Goal: Answer question/provide support

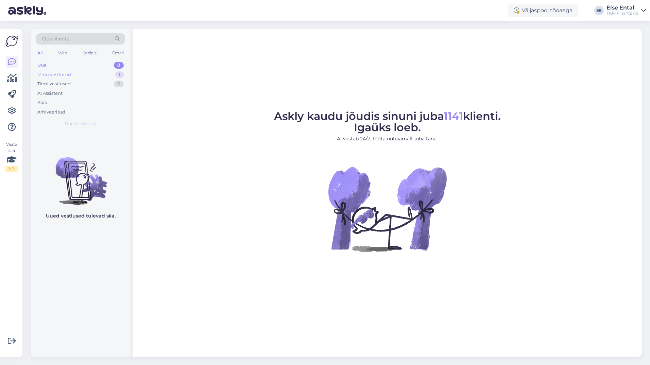
click at [45, 73] on div "Minu vestlused" at bounding box center [54, 74] width 34 height 7
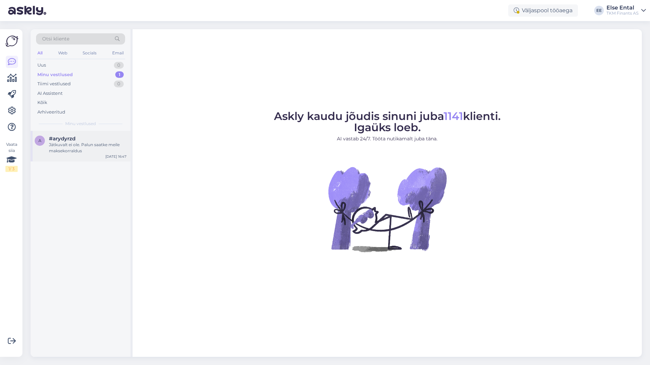
click at [63, 148] on div "Jätkuvalt ei ole. Palun saatke meile maksekorraldus" at bounding box center [88, 148] width 78 height 12
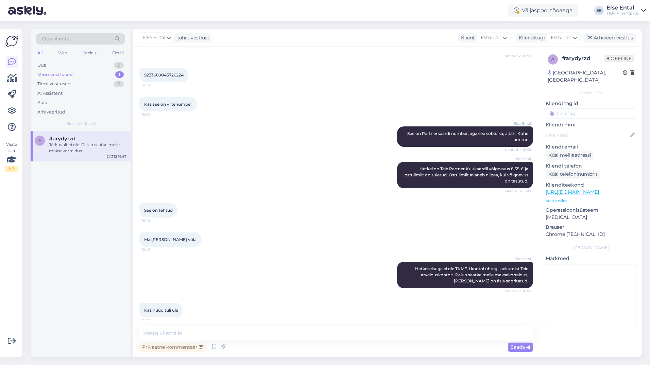
scroll to position [560, 0]
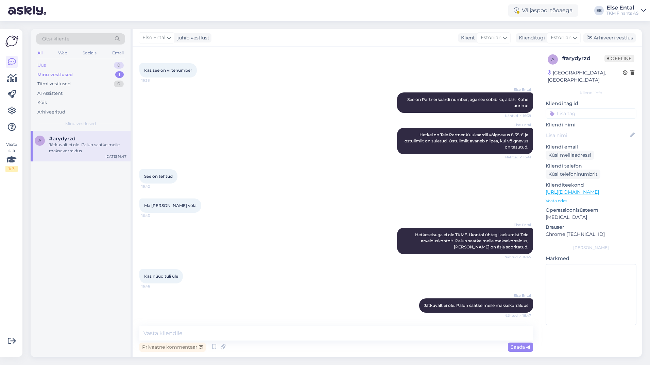
click at [50, 64] on div "Uus 0" at bounding box center [80, 66] width 89 height 10
click at [77, 146] on div "Здравствуйте! Мы понимаем, что ваша ситуация с платежами и использованием карты…" at bounding box center [88, 148] width 78 height 12
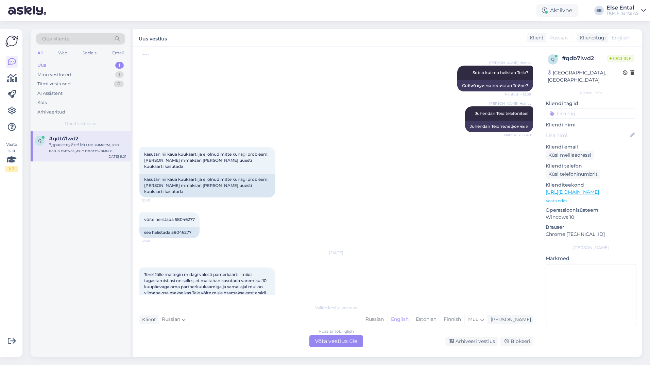
scroll to position [704, 0]
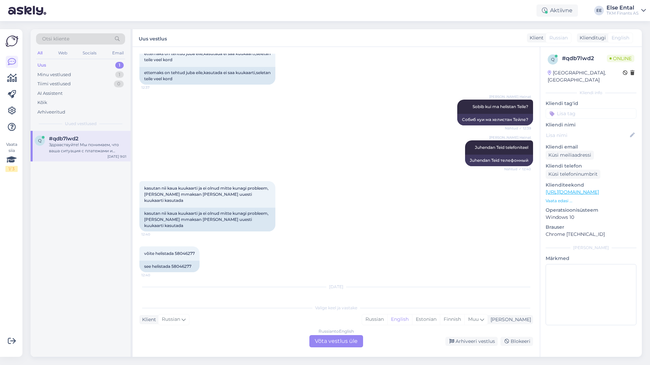
click at [324, 340] on div "Russian to English Võta vestlus üle" at bounding box center [336, 341] width 54 height 12
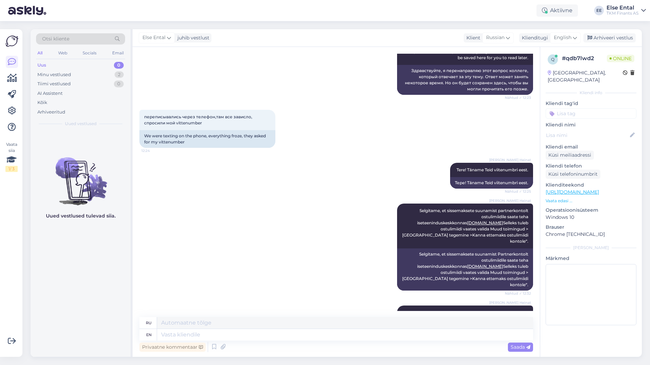
scroll to position [0, 0]
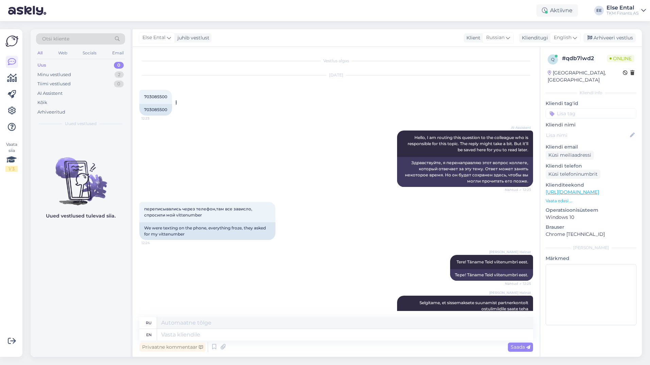
click at [157, 98] on span "703085500" at bounding box center [155, 96] width 23 height 5
copy div "703085500 12:23"
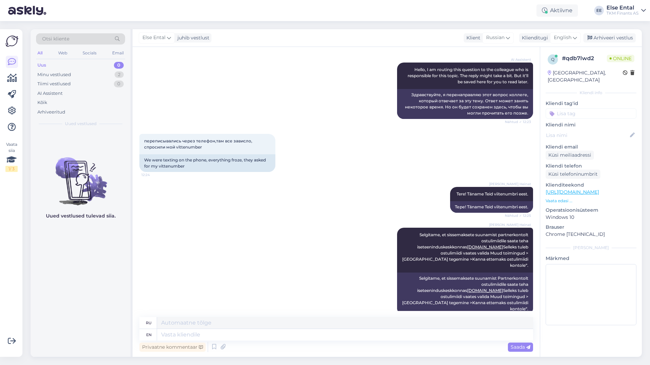
scroll to position [136, 0]
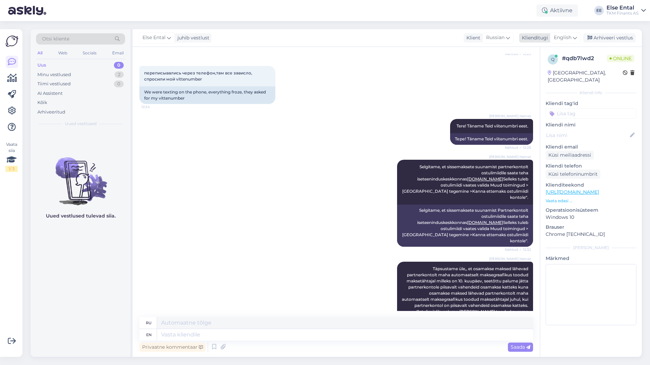
click at [569, 39] on span "English" at bounding box center [563, 37] width 18 height 7
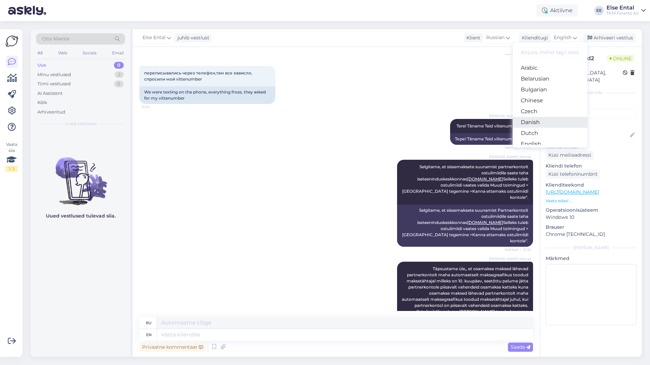
scroll to position [68, 0]
click at [536, 89] on link "Estonian" at bounding box center [550, 87] width 75 height 11
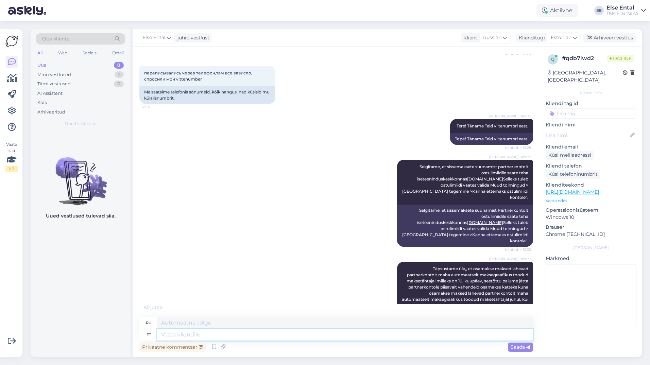
click at [222, 338] on textarea at bounding box center [345, 335] width 376 height 12
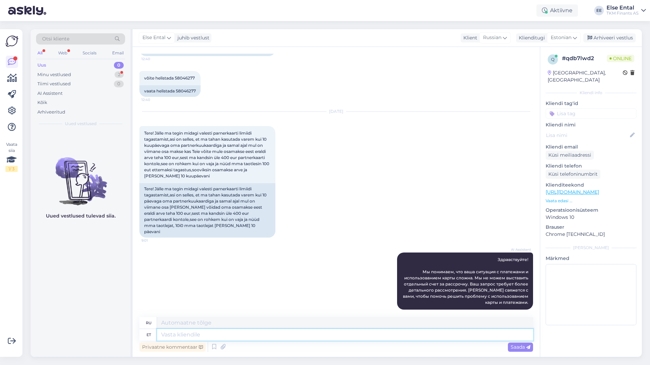
scroll to position [963, 0]
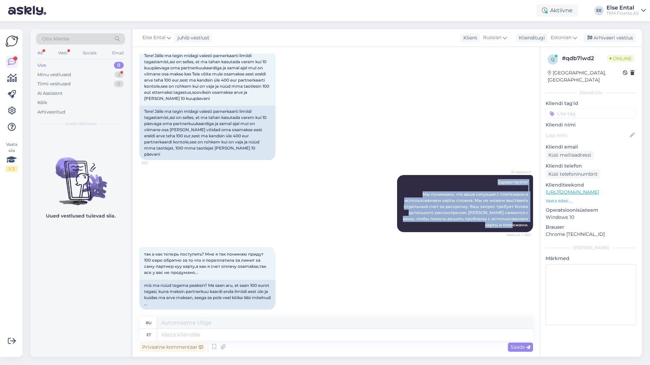
drag, startPoint x: 525, startPoint y: 219, endPoint x: 481, endPoint y: 167, distance: 68.0
click at [481, 168] on div "AI Assistent Здравствуйте! Мы понимаем, что ваша ситуация с платежами и использ…" at bounding box center [336, 204] width 394 height 72
copy span "Здравствуйте! Мы понимаем, что ваша ситуация с платежами и использованием карты…"
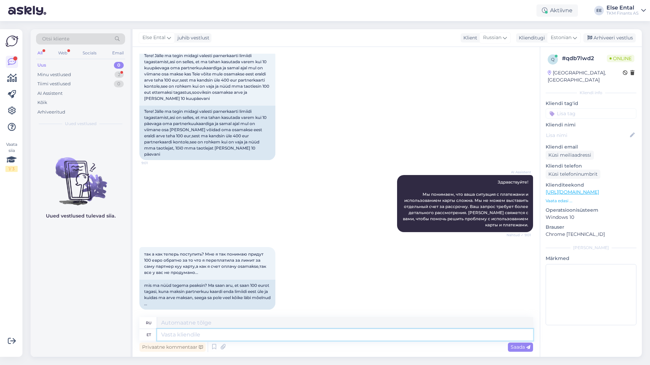
click at [193, 337] on textarea at bounding box center [345, 335] width 376 height 12
click at [212, 338] on textarea at bounding box center [345, 335] width 376 height 12
click at [210, 335] on textarea at bounding box center [345, 335] width 376 height 12
type textarea "Kinnitame"
type textarea "Мы подтверждаем"
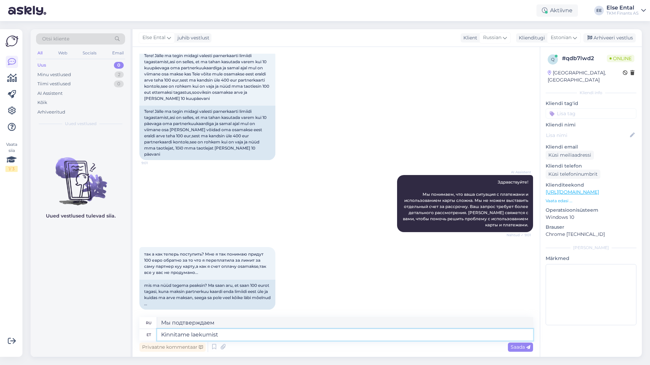
type textarea "Kinnitame laekumist"
type textarea "Подтверждаем получение."
type textarea "Kinnitame laekumist TKMF-i"
type textarea "Мы подтверждаем получение TKMF-"
type textarea "Kinnitame laekumist TKMF-i ko"
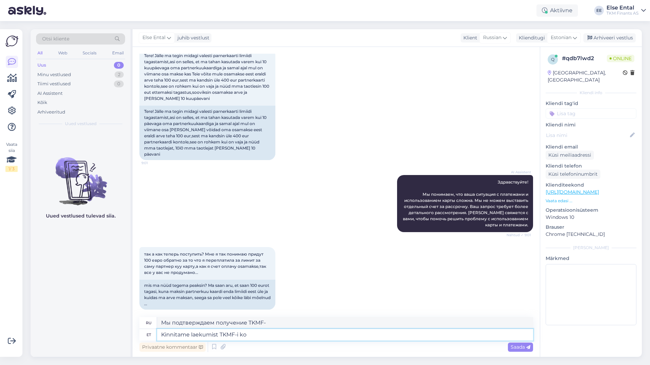
type textarea "Подтверждаем получение в TKMF."
type textarea "Kinnitame laekumist TKMF-i konto"
type textarea "Подтверждаем поступление на счет TKMF."
type textarea "Kinnitame laekumist TKMF-i kontole [DATE]"
type textarea "Подтверждаем поступление на счет TKMF 03.09."
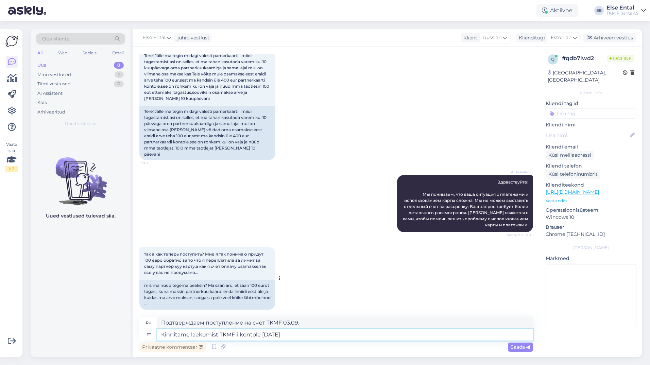
type textarea "Kinnitame laekumist TKMF-i kontole [DATE]"
type textarea "Подтверждаем поступление на счет TKMF [DATE]"
type textarea "Kinnitame laekumist TKMF-i kontole [DATE] s"
type textarea "Подтверждаем поступление на счет TKMF [DATE]"
type textarea "Kinnitame laekumist TKMF-i kontole [DATE] summas"
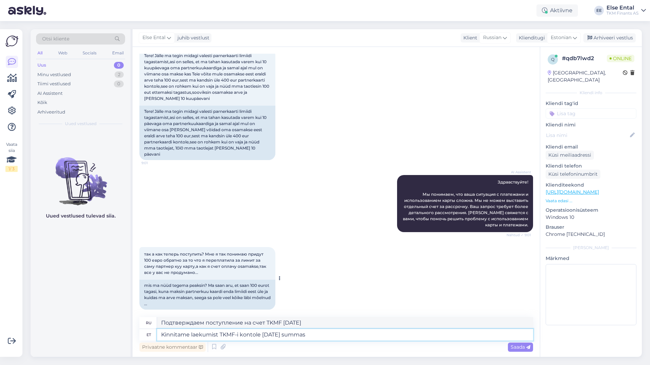
type textarea "Подтверждаем поступление суммы на счет TKMF [DATE]"
click at [342, 335] on textarea "Kinnitame laekumist TKMF-i kontole [DATE] summas" at bounding box center [345, 335] width 376 height 12
paste textarea "392.74"
type textarea "Kinnitame laekumist TKMF-i kontole [DATE] summas 392.74"
type textarea "Подтверждаем поступление 392.74 на счет TKMF [DATE]"
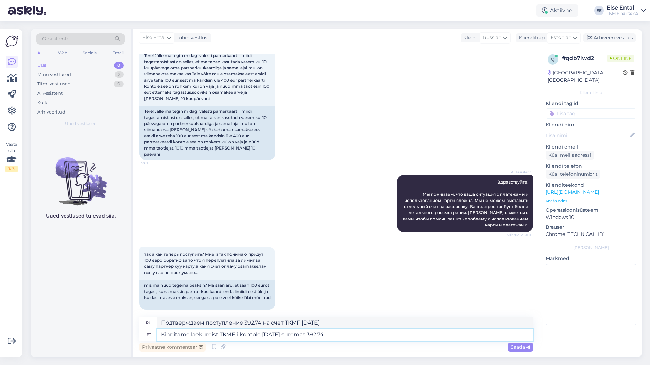
click at [329, 336] on textarea "Kinnitame laekumist TKMF-i kontole [DATE] summas 392.74" at bounding box center [345, 335] width 376 height 12
type textarea "Kinnitame laekumist TKMF-i kontole [DATE] summas 392,74"
type textarea "Подтверждаем поступление 392,74 на счет TKMF [DATE]"
click at [344, 335] on textarea "Kinnitame laekumist TKMF-i kontole [DATE] summas 392,74" at bounding box center [345, 335] width 376 height 12
type textarea "Kinnitame laekumist TKMF-i kontole [DATE] summas 392,74 eur."
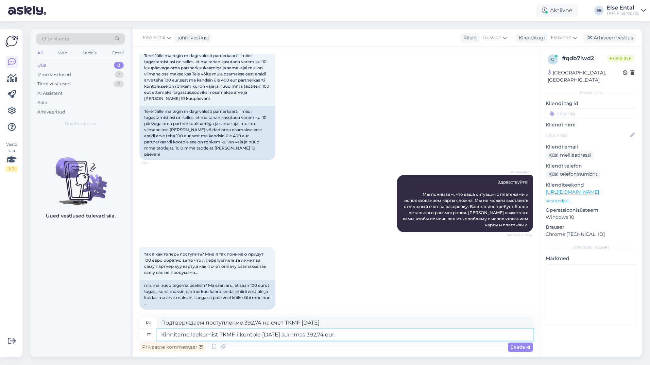
type textarea "Подтверждаем поступление суммы 392,74 евро на счет TKMF [DATE] ."
click at [368, 337] on textarea "Kinnitame laekumist TKMF-i kontole [DATE] summas 392,74 eur." at bounding box center [345, 335] width 376 height 12
type textarea "Kinnitame laekumist TKMF-i kontole [DATE] summas 392,74 eur. Kuna"
type textarea "Подтверждаем поступление 392,74 евро на счет TKMF [DATE] . С тех пор"
type textarea "Kinnitame laekumist TKMF-i kontole [DATE] summas 392,74 eur. Kuna Te o"
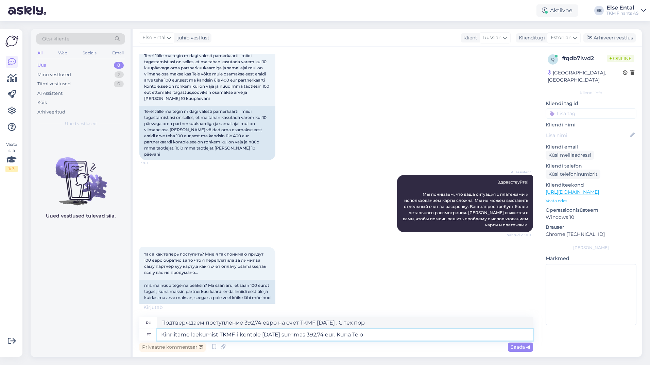
type textarea "Подтверждаем поступление суммы 392,74 евро на счет TKMF [DATE] . Поскольку вы"
type textarea "Kinnitame laekumist TKMF-i kontole [DATE] summas 392,74 eur. Kuna Te olete"
type textarea "Подтверждаем поступление суммы 392,74 евро на счёт TKMF [DATE] . Поскольку вы"
type textarea "Kinnitame laekumist TKMF-i kontole [DATE] summas 392,74 eur. Kuna Te olete kogu…"
type textarea "Подтверждаем поступление суммы 392,74 евро на счёт TKMF [DATE] . Поскольку вы я…"
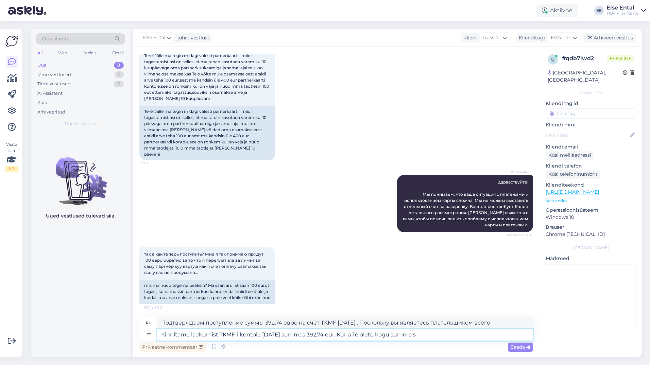
type textarea "Kinnitame laekumist TKMF-i kontole [DATE] summas 392,74 eur. Kuna Te olete kogu…"
type textarea "Подтверждаем поступление на счёт TKMF [DATE] размере 392,74 евро. Поскольку вы …"
type textarea "Kinnitame laekumist TKMF-i kontole [DATE] summas 392,74 eur. Kuna Te olete kogu…"
type textarea "Подтверждаем поступление 392,74 евро на счёт TKMF [DATE] . Поскольку вы перевел…"
type textarea "Kinnitame laekumist TKMF-i kontole [DATE] summas 392,74 eur. Kuna Te olete kogu…"
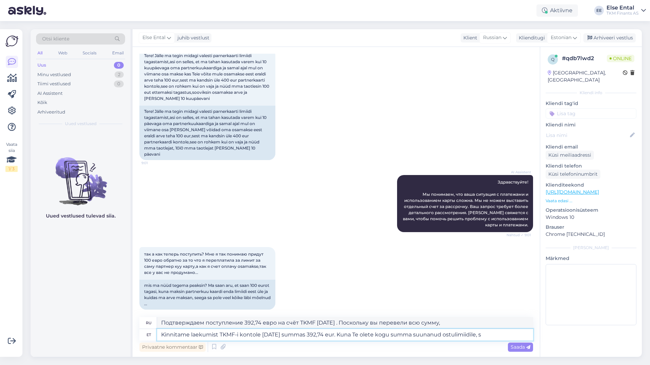
type textarea "Подтверждаем поступление 392,74 евро на счёт TKMF [DATE] . Поскольку вы направи…"
type textarea "Kinnitame laekumist TKMF-i kontole [DATE] summas 392,74 eur. Kuna Te olete kogu…"
type textarea "Подтверждаем поступление 392,74 евро на счёт TKMF [DATE] . Поскольку вы перевел…"
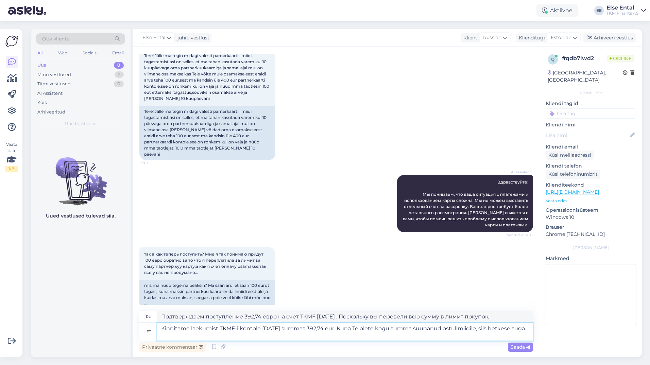
type textarea "Kinnitame laekumist TKMF-i kontole [DATE] summas 392,74 eur. Kuna Te olete kogu…"
type textarea "Подтверждаем поступление 392,74 евро на счёт TKMF [DATE] . Поскольку вы перевел…"
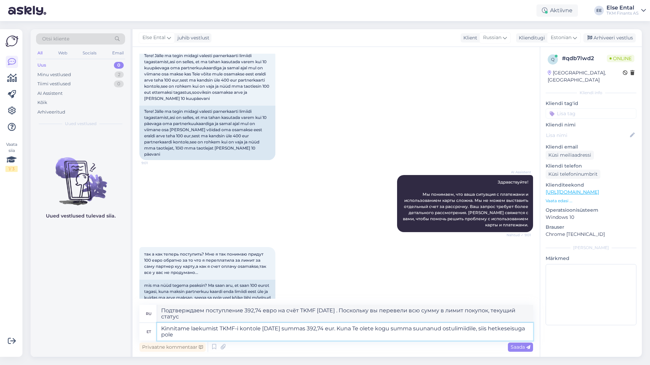
type textarea "Kinnitame laekumist TKMF-i kontole [DATE] summas 392,74 eur. Kuna Te olete kogu…"
type textarea "Подтверждаем поступление 392,74 евро на счёт TKMF [DATE] . Поскольку вы направи…"
type textarea "Kinnitame laekumist TKMF-i kontole [DATE] summas 392,74 eur. Kuna Te olete kogu…"
type textarea "Подтверждаем поступление 392,74 евро на счёт TKMF [DATE] . Поскольку вы направи…"
type textarea "Kinnitame laekumist TKMF-i kontole [DATE] summas 392,74 eur. Kuna Te olete kogu…"
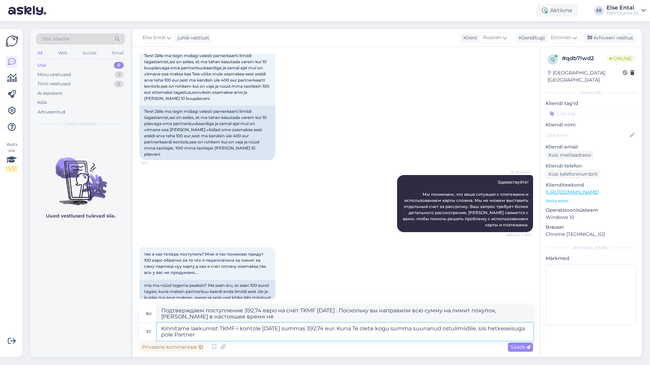
type textarea "Подтверждаем поступление 392,74 евро на счёт TKMF [DATE] . Поскольку вы перевел…"
type textarea "Kinnitame laekumist TKMF-i kontole [DATE] summas 392,74 eur. Kuna Te olete kogu…"
type textarea "Подтверждаем поступление 392,74 евро на счёт TKMF [DATE] . Поскольку вы перевел…"
type textarea "Kinnitame laekumist TKMF-i kontole [DATE] summas 392,74 eur. Kuna Te olete kogu…"
type textarea "Подтверждаем поступление 392,74 евро на счёт TKMF [DATE] . Поскольку Вы направи…"
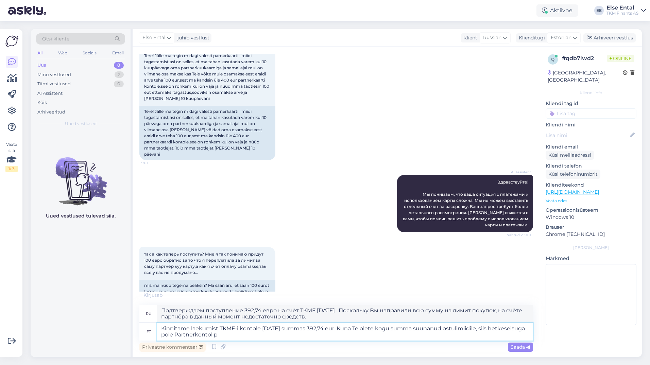
type textarea "Kinnitame laekumist TKMF-i kontole [DATE] summas 392,74 eur. Kuna Te olete kogu…"
type textarea "Подтверждаем поступление 392,74 евро на счёт TKMF [DATE] . Поскольку вы перевел…"
type textarea "Kinnitame laekumist TKMF-i kontole [DATE] summas 392,74 eur. Kuna Te olete kogu…"
type textarea "Подтверждаем поступление 392,74 евро на счёт TKMF [DATE] . Поскольку вы перевел…"
type textarea "Kinnitame laekumist TKMF-i kontole [DATE] summas 392,74 eur. Kuna Te olete kogu…"
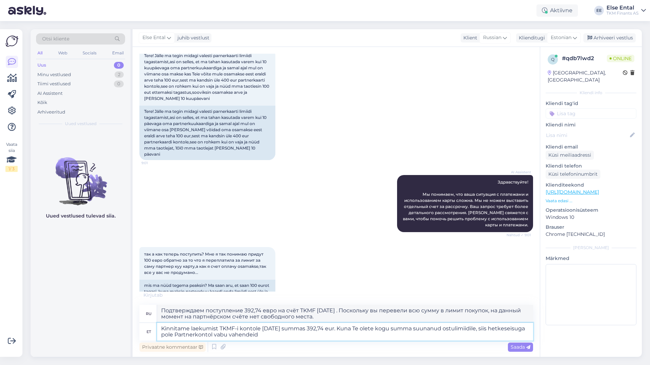
type textarea "Подтверждаем поступление 392,74 евро на счёт TKMF [DATE] . Поскольку вы направи…"
type textarea "Kinnitame laekumist TKMF-i kontole [DATE] summas 392,74 eur. Kuna Te olete kogu…"
type textarea "Подтверждаем поступление 392,74 евро на счёт TKMF [DATE] . Поскольку Вы направи…"
click at [345, 336] on textarea "Kinnitame laekumist TKMF-i kontole [DATE] summas 392,74 eur. Kuna Te olete kogu…" at bounding box center [345, 332] width 376 height 18
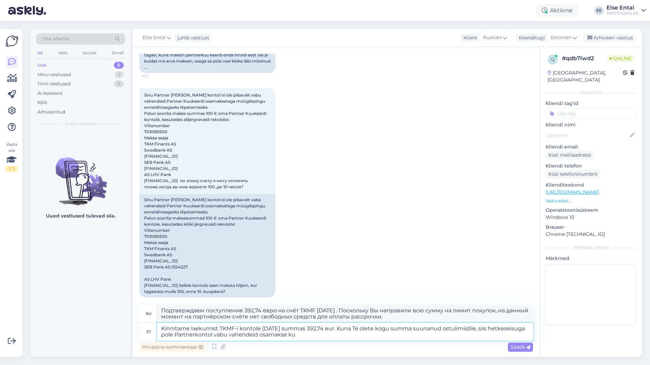
type textarea "Kinnitame laekumist TKMF-i kontole [DATE] summas 392,74 eur. Kuna Te olete kogu…"
type textarea "Подтверждаем поступление 392,74 евро на счёт TKMF [DATE] . Поскольку вы перевел…"
type textarea "Kinnitame laekumist TKMF-i kontole [DATE] summas 392,74 eur. Kuna Te olete kogu…"
type textarea "Подтверждаем поступление 392,74 евро на счёт TKMF [DATE] . Поскольку вы направи…"
type textarea "Kinnitame laekumist TKMF-i kontole [DATE] summas 392,74 eur. Kuna Te olete kogu…"
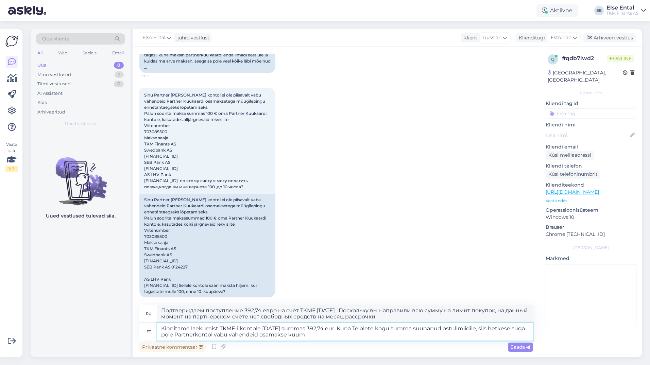
type textarea "Подтверждаем поступление средств на счёт TKMF [DATE] размере 392,74 евро. Поско…"
type textarea "Kinnitame laekumist TKMF-i kontole [DATE] summas 392,74 eur. Kuna Te olete kogu…"
type textarea "Подтверждаем поступление 392,74 евро на счёт TKMF [DATE] . Поскольку вы направи…"
type textarea "Kinnitame laekumist TKMF-i kontole [DATE] summas 392,74 eur. Kuna Te olete kogu…"
type textarea "Подтверждаем поступление 392,74 евро на счёт TKMF [DATE] . Поскольку вы перевел…"
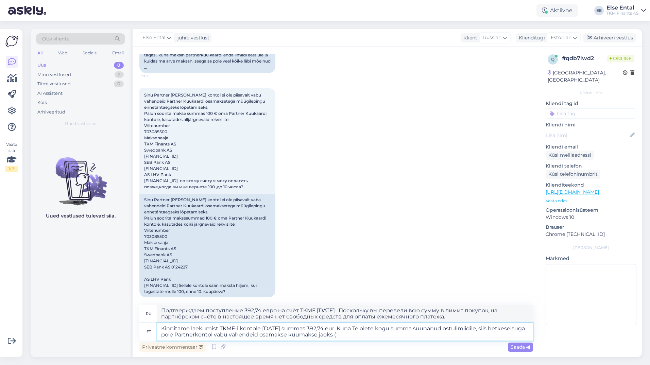
type textarea "Kinnitame laekumist TKMF-i kontole [DATE] summas 392,74 eur. Kuna Te olete kogu…"
type textarea "Подтверждаем поступление 392,74 евро на счёт TKMF [DATE] . Поскольку вы перевел…"
type textarea "Kinnitame laekumist TKMF-i kontole [DATE] summas 392,74 eur. Kuna Te olete kogu…"
type textarea "Подтверждаем поступление 392,74 евро на счёт TKMF [DATE] . Поскольку вы перевел…"
type textarea "Kinnitame laekumist TKMF-i kontole [DATE] summas 392,74 eur. Kuna Te olete kogu…"
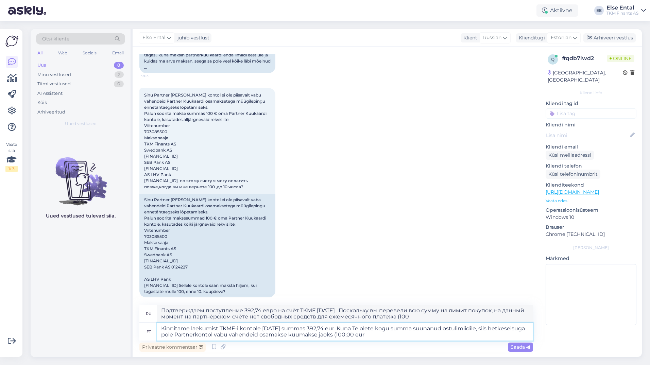
type textarea "Подтверждаем поступление 392,74 евро на счёт TKMF [DATE] . Поскольку вы направи…"
type textarea "Kinnitame laekumist TKMF-i kontole [DATE] summas 392,74 eur. Kuna Te olete kogu…"
type textarea "Подтверждаем поступление 392,74 евро на счёт TKMF [DATE] . Поскольку Вы направи…"
click at [414, 336] on textarea "Kinnitame laekumist TKMF-i kontole [DATE] summas 392,74 eur. Kuna Te olete kogu…" at bounding box center [345, 332] width 376 height 18
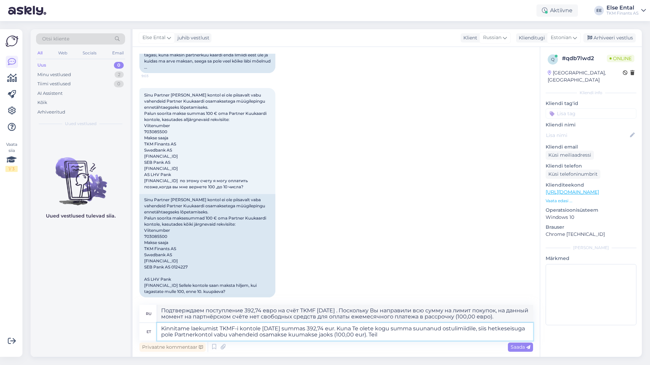
type textarea "Kinnitame laekumist TKMF-i kontole [DATE] summas 392,74 eur. Kuna Te olete kogu…"
type textarea "Подтверждаем поступление 392,74 евро на счёт TKMF [DATE] . Поскольку вы направи…"
type textarea "Kinnitame laekumist TKMF-i kontole [DATE] summas 392,74 eur. Kuna Te olete kogu…"
type textarea "Подтверждаем поступление 392,74 евро на счёт TKMF [DATE] . Поскольку вы направи…"
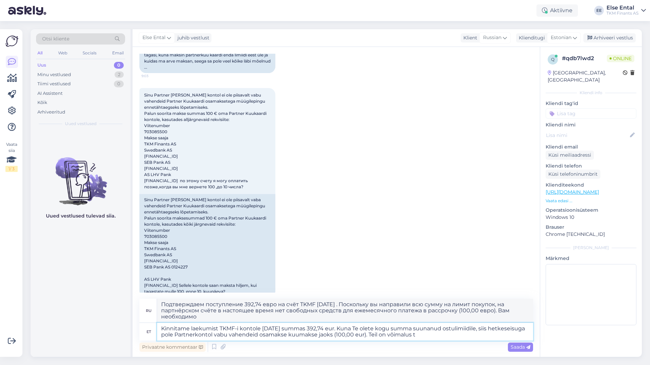
type textarea "Kinnitame laekumist TKMF-i kontole [DATE] summas 392,74 eur. Kuna Te olete kogu…"
type textarea "Подтверждаем поступление 392,74 евро на счёт TKMF [DATE] . Поскольку вы направи…"
type textarea "Kinnitame laekumist TKMF-i kontole [DATE] summas 392,74 eur. Kuna Te olete kogu…"
type textarea "Подтверждаем поступление 392,74 евро на счёт TKMF [DATE] . Поскольку вы направи…"
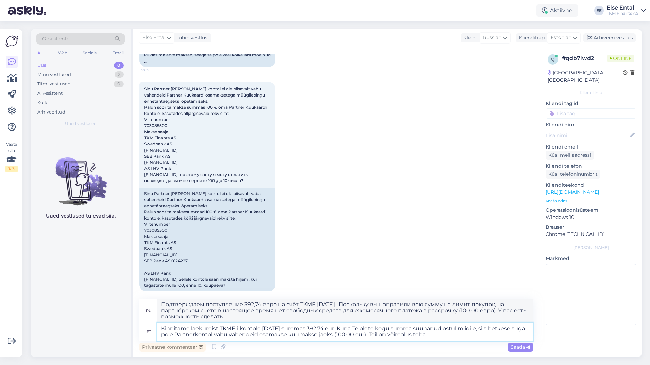
click at [471, 334] on textarea "Kinnitame laekumist TKMF-i kontole [DATE] summas 392,74 eur. Kuna Te olete kogu…" at bounding box center [345, 332] width 376 height 18
drag, startPoint x: 465, startPoint y: 335, endPoint x: 451, endPoint y: 336, distance: 14.3
click at [451, 336] on textarea "Kinnitame laekumist TKMF-i kontole [DATE] summas 392,74 eur. Kuna Te olete kogu…" at bounding box center [345, 332] width 376 height 18
type textarea "Kinnitame laekumist TKMF-i kontole [DATE] summas 392,74 eur. Kuna Te olete kogu…"
type textarea "Подтверждаем поступление 392,74 евро на счёт TKMF [DATE] . Поскольку вы направи…"
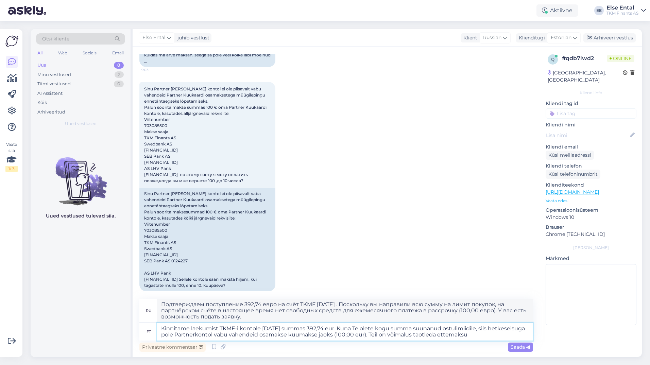
type textarea "Kinnitame laekumist TKMF-i kontole [DATE] summas 392,74 eur. Kuna Te olete kogu…"
type textarea "Подтверждаем поступление 392,74 евро на счёт TKMF [DATE] . Поскольку вы перевел…"
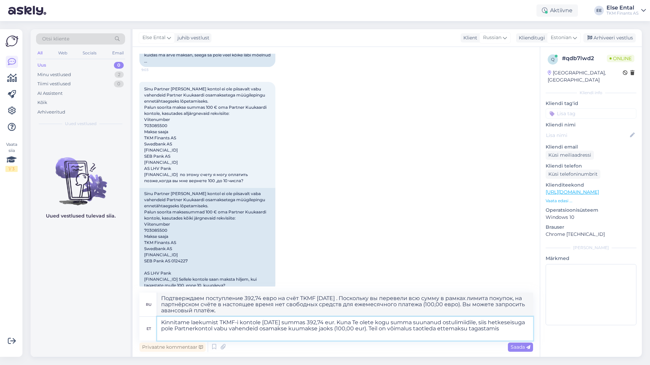
type textarea "Kinnitame laekumist TKMF-i kontole [DATE] summas 392,74 eur. Kuna Te olete kogu…"
type textarea "Подтверждаем поступление 392,74 евро на счёт TKMF [DATE] . Поскольку вы перевел…"
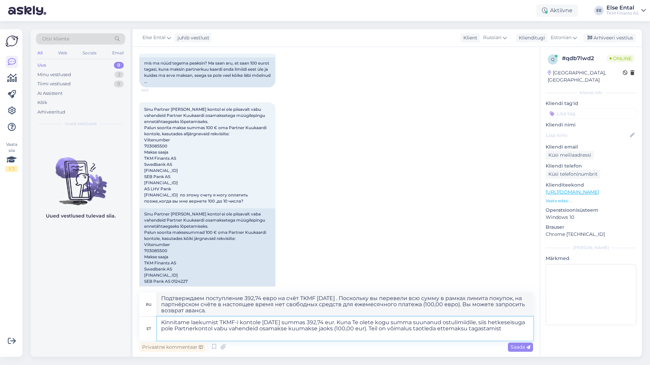
scroll to position [1212, 0]
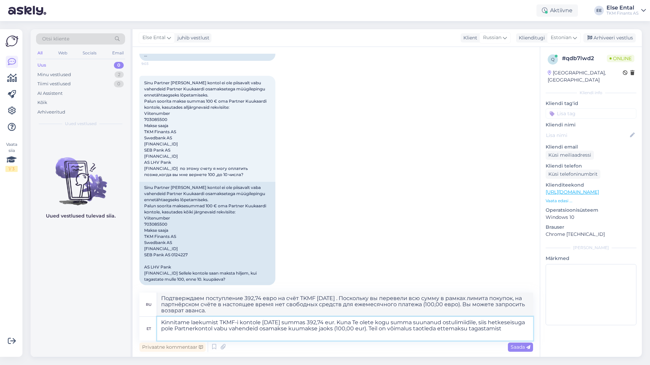
click at [227, 335] on textarea "Kinnitame laekumist TKMF-i kontole [DATE] summas 392,74 eur. Kuna Te olete kogu…" at bounding box center [345, 329] width 376 height 24
click at [402, 329] on textarea "Kinnitame laekumist TKMF-i kontole [DATE] summas 392,74 eur. Kuna Te olete kogu…" at bounding box center [345, 329] width 376 height 24
type textarea "Kinnitame laekumist TKMF-i kontole [DATE] summas 392,74 eur. Kuna Te olete kogu…"
type textarea "Подтверждаем поступление 392,74 евро на счёт TKMF [DATE] . Поскольку вы направи…"
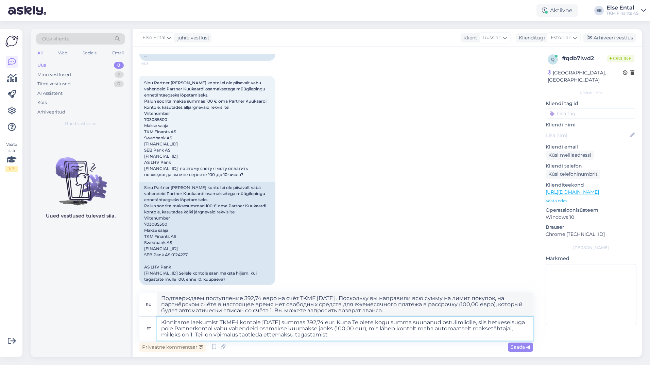
type textarea "Kinnitame laekumist TKMF-i kontole [DATE] summas 392,74 eur. Kuna Te olete kogu…"
type textarea "Подтверждаем поступление 392,74 евро на счёт TKMF [DATE] . Поскольку вы направи…"
type textarea "Kinnitame laekumist TKMF-i kontole [DATE] summas 392,74 eur. Kuna Te olete kogu…"
type textarea "Подтверждаем поступление 392,74 евро на счёт TKMF [DATE] . Поскольку вы перевел…"
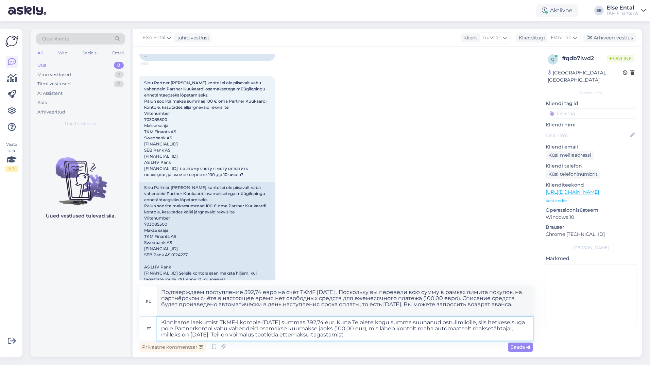
click at [402, 334] on textarea "Kinnitame laekumist TKMF-i kontole [DATE] summas 392,74 eur. Kuna Te olete kogu…" at bounding box center [345, 329] width 376 height 24
click at [402, 335] on textarea "Kinnitame laekumist TKMF-i kontole [DATE] summas 392,74 eur. Kuna Te olete kogu…" at bounding box center [345, 329] width 376 height 24
click at [392, 335] on textarea "Kinnitame laekumist TKMF-i kontole [DATE] summas 392,74 eur. Kuna Te olete kogu…" at bounding box center [345, 329] width 376 height 24
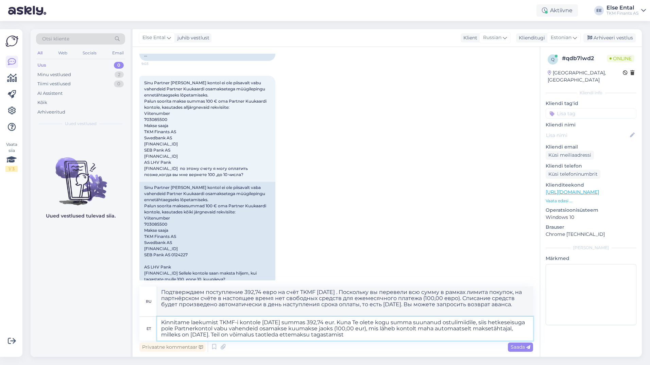
drag, startPoint x: 420, startPoint y: 336, endPoint x: 347, endPoint y: 322, distance: 74.2
click at [348, 321] on textarea "Kinnitame laekumist TKMF-i kontole [DATE] summas 392,74 eur. Kuna Te olete kogu…" at bounding box center [345, 329] width 376 height 24
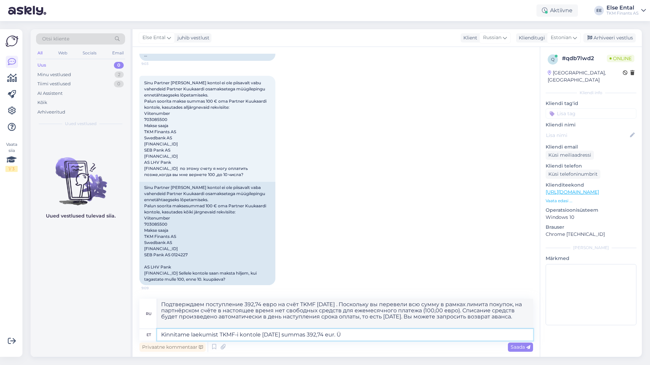
scroll to position [1206, 0]
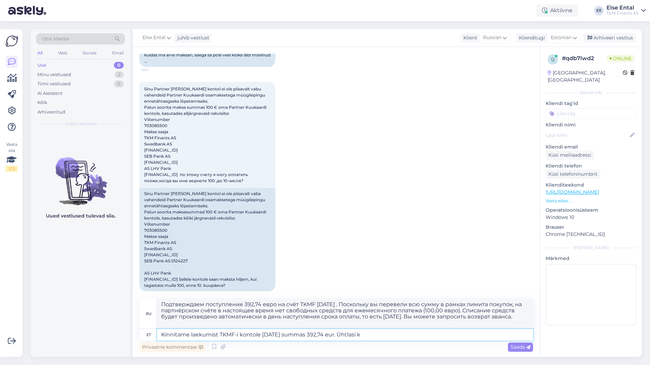
type textarea "Kinnitame laekumist TKMF-i kontole [DATE] summas 392,74 eur. Ühtlasi ki"
type textarea "Подтверждаем поступление суммы 392,74 евро на счет TKMF [DATE] . Также"
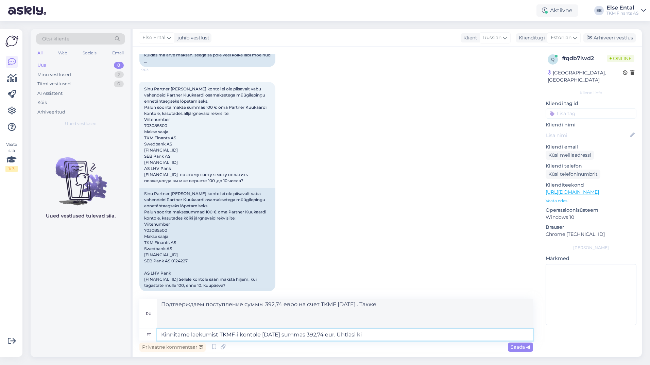
scroll to position [1187, 0]
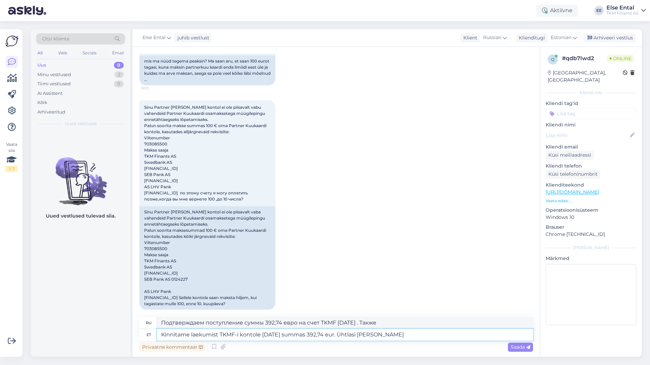
type textarea "Kinnitame laekumist TKMF-i kontole [DATE] summas 392,74 eur. Ühtlasi kinni"
type textarea "Подтверждаем поступление 392,74 евро на счёт TKMF [DATE] . Также закрыт."
type textarea "Kinnitame laekumist TKMF-i kontole [DATE] summas 392,74 eur. Ühtlasi kinnita"
type textarea "Подтверждаем поступление суммы 392,74 евро на счет TKMF [DATE] . Также подтверж…"
type textarea "Kinnitame laekumist TKMF-i kontole [DATE] summas 392,74 eur. Ühtlasi kinnitame,…"
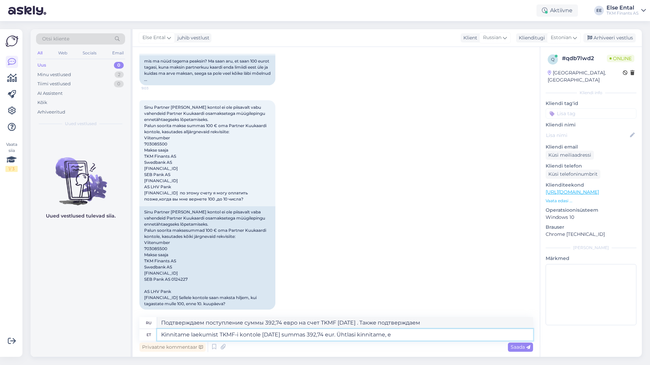
type textarea "Подтверждаем поступление суммы 392,74 евро на счет TKMF [DATE] Также подтвержда…"
type textarea "Kinnitame laekumist TKMF-i kontole [DATE] summas 392,74 eur. Ühtlasi kinnitame,…"
type textarea "Подтверждаем поступление суммы 392,74 евро на счёт TKMF [DATE] . Также подтверж…"
type textarea "Kinnitame laekumist TKMF-i kontole [DATE] summas 392,74 eur. Ühtlasi kinnitame,…"
type textarea "Подтверждаем поступление суммы 392,74 евро на счёт TKMF [DATE] . Также подтверж…"
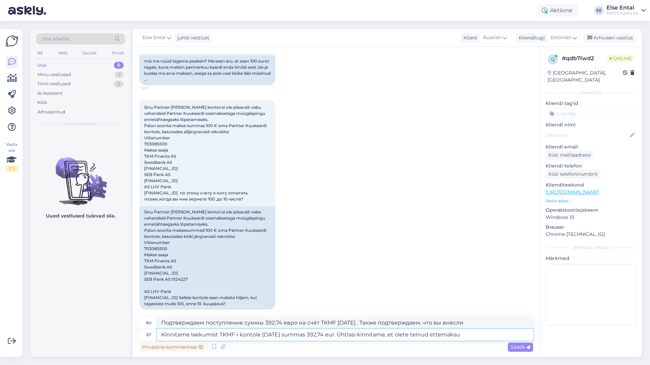
type textarea "Kinnitame laekumist TKMF-i kontole [DATE] summas 392,74 eur. Ühtlasi kinnitame,…"
type textarea "Подтверждаем поступление суммы 392,74 EUR на счёт TKMF [DATE] Также подтверждае…"
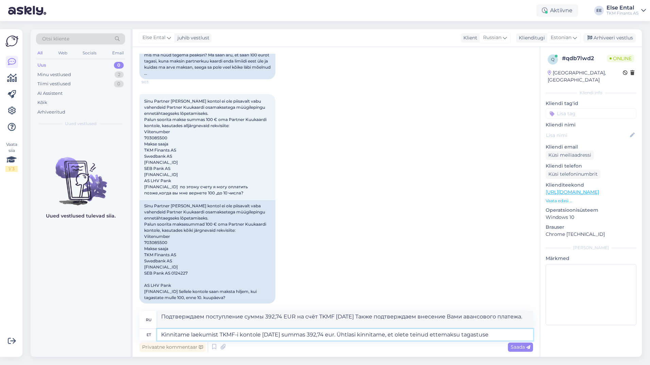
type textarea "Kinnitame laekumist TKMF-i kontole [DATE] summas 392,74 eur. Ühtlasi kinnitame,…"
type textarea "Подтверждаем поступление суммы 392,74 EUR на счёт TKMF [DATE] Также подтверждае…"
click at [427, 336] on textarea "Kinnitame laekumist TKMF-i kontole [DATE] summas 392,74 eur. Ühtlasi kinnitame,…" at bounding box center [345, 335] width 376 height 12
type textarea "Kinnitame laekumist TKMF-i kontole [DATE] summas 392,74 eur. Ühtlasi kinnitame,…"
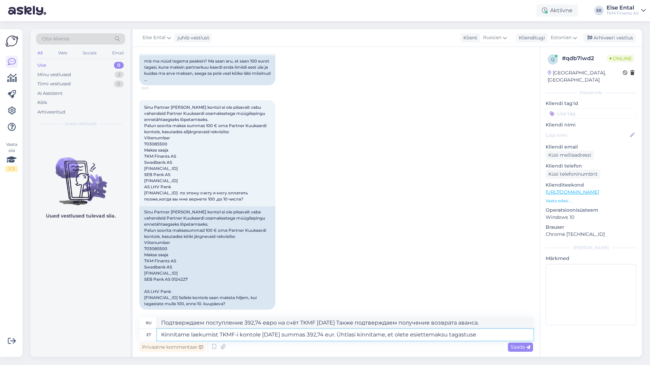
type textarea "Подтверждаем поступление 392,74 евро на счёт TKMF [DATE] Также подтверждаем воз…"
type textarea "Kinnitame laekumist TKMF-i kontole [DATE] summas 392,74 eur. Ühtlasi kinnitame,…"
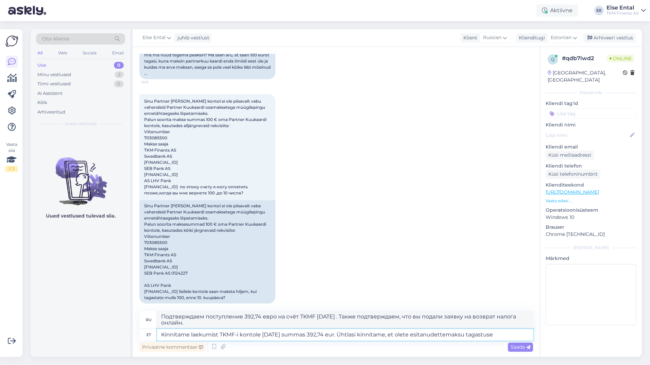
type textarea "Подтверждаем поступление 392,74 евро на счёт TKMF [DATE] Также подтверждаем, чт…"
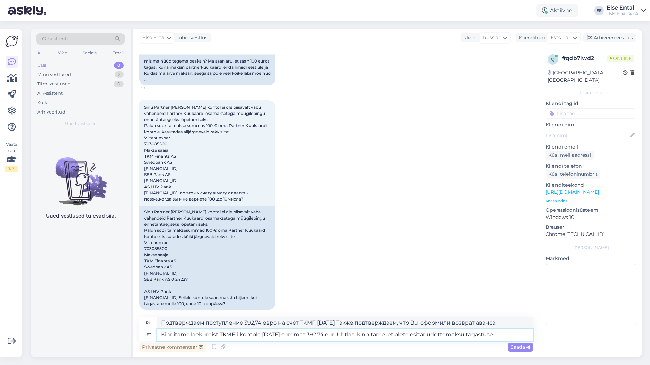
type textarea "Kinnitame laekumist TKMF-i kontole [DATE] summas 392,74 eur. Ühtlasi kinnitame,…"
type textarea "Подтверждаем поступление суммы 392,74 евро на счёт TKMF [DATE] Также подтвержда…"
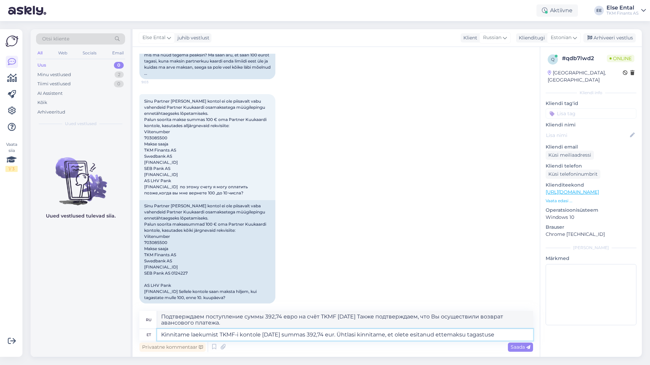
click at [509, 335] on textarea "Kinnitame laekumist TKMF-i kontole [DATE] summas 392,74 eur. Ühtlasi kinnitame,…" at bounding box center [345, 335] width 376 height 12
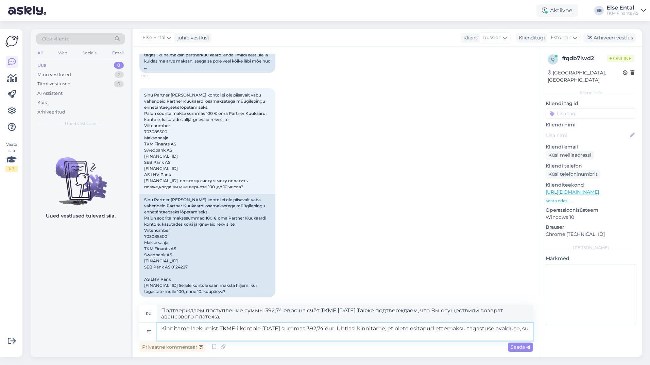
type textarea "Kinnitame laekumist TKMF-i kontole [DATE] summas 392,74 eur. Ühtlasi kinnitame,…"
type textarea "Подтверждаем поступление 392,74 евро на счёт TKMF [DATE] . Также подтверждаем п…"
type textarea "Kinnitame laekumist TKMF-i kontole [DATE] summas 392,74 eur. Ühtlasi kinnitame,…"
type textarea "Подтверждаем поступление 392,74 евро на счет TKMF [DATE] Также подтверждаем под…"
type textarea "Kinnitame laekumist TKMF-i kontole [DATE] summas 392,74 eur. Ühtlasi kinnitame,…"
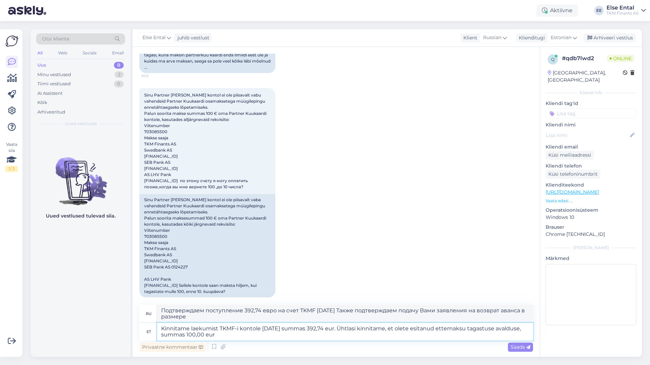
type textarea "Подтверждаем поступление 392,74 евро на счет TKMF [DATE] Также подтверждаем под…"
type textarea "Kinnitame laekumist TKMF-i kontole [DATE] summas 392,74 eur. Ühtlasi kinnitame,…"
type textarea "Подтверждаем поступление суммы 392,74 евро на счёт TKMF [DATE] Также подтвержда…"
type textarea "Kinnitame laekumist TKMF-i kontole [DATE] summas 392,74 eur. Ühtlasi kinnitame,…"
type textarea "Подтверждаем поступление 392,74 евро на счёт TKMF [DATE] . Также подтверждаем п…"
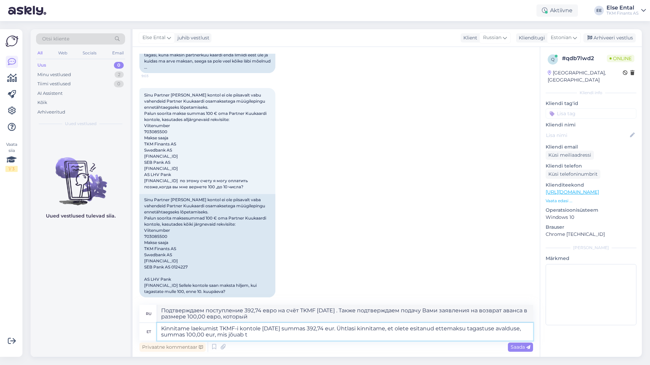
type textarea "Kinnitame laekumist TKMF-i kontole [DATE] summas 392,74 eur. Ühtlasi kinnitame,…"
type textarea "Подтверждаем поступление 392,74 евро на счёт TKMF [DATE] . Также подтверждаем п…"
type textarea "Kinnitame laekumist TKMF-i kontole [DATE] summas 392,74 eur. Ühtlasi kinnitame,…"
type textarea "Подтверждаем поступление 392,74 евро на счёт TKMF [DATE] . Также подтверждаем п…"
type textarea "Kinnitame laekumist TKMF-i kontole [DATE] summas 392,74 eur. Ühtlasi kinnitame,…"
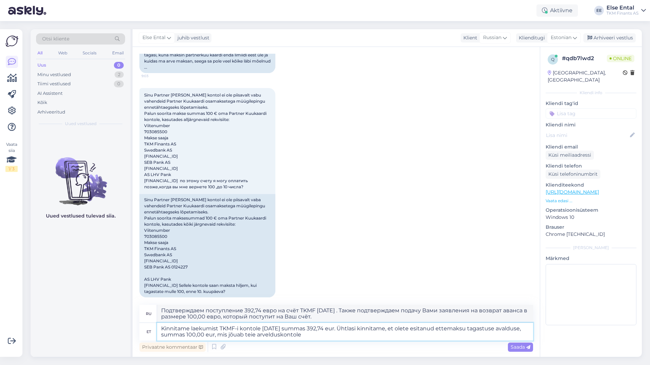
type textarea "Подтверждаем поступление суммы 392,74 EUR на счет TKMF [DATE] . Также подтвержд…"
click at [405, 328] on textarea "Kinnitame laekumist TKMF-i kontole [DATE] summas 392,74 eur. Ühtlasi kinnitame,…" at bounding box center [345, 332] width 376 height 18
click at [420, 328] on textarea "Kinnitame laekumist TKMF-i kontole [DATE] summas 392,74 eur. Ühtlasi kinnitame,…" at bounding box center [345, 332] width 376 height 18
type textarea "Kinnitame laekumist TKMF-i kontole [DATE] summas 392,74 eur. Ühtlasi kinnitame,…"
type textarea "Подтверждаем поступление суммы 392,74 EUR на счет TKMF [DATE] Также подтверждае…"
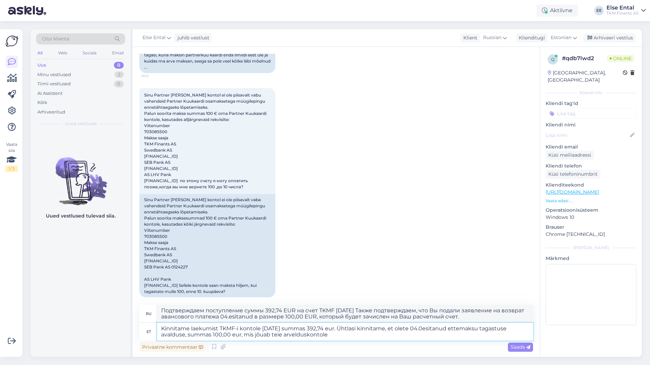
type textarea "Kinnitame laekumist TKMF-i kontole [DATE] summas 392,74 eur. Ühtlasi kinnitame,…"
type textarea "Подтверждаем поступление суммы 392,74 EUR на счет TKMF [DATE] Также подтверждае…"
type textarea "Kinnitame laekumist TKMF-i kontole [DATE] summas 392,74 eur. Ühtlasi kinnitame,…"
type textarea "Подтверждаем поступление суммы 392,74 евро на счет TKMF [DATE] Также подтвержда…"
type textarea "Kinnitame laekumist TKMF-i kontole [DATE] summas 392,74 eur. Ühtlasi kinnitame,…"
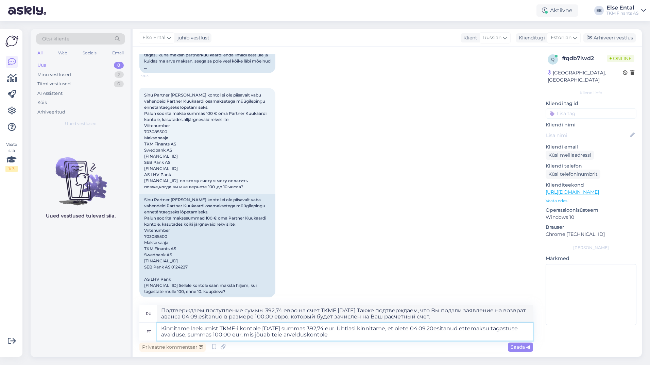
type textarea "Подтверждаем поступление суммы 392,74 евро на счет TKMF [DATE] Также подтвержда…"
type textarea "Kinnitame laekumist TKMF-i kontole [DATE] summas 392,74 eur. Ühtlasi kinnitame,…"
type textarea "Подтверждаем поступление суммы 392,74 EUR на счет TKMF [DATE] Также подтверждае…"
type textarea "Kinnitame laekumist TKMF-i kontole [DATE] summas 392,74 eur. Ühtlasi kinnitame,…"
type textarea "Подтверждаем поступление суммы 392,74 евро на счет TKMF [DATE] Также подтвержда…"
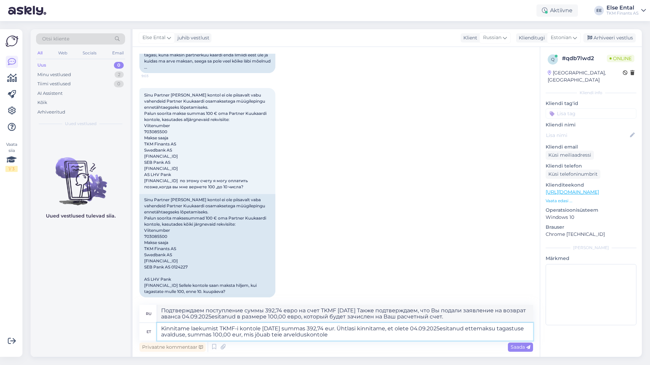
type textarea "Kinnitame laekumist TKMF-i kontole [DATE] summas 392,74 eur. Ühtlasi kinnitame,…"
type textarea "Подтверждаем поступление суммы 392,74 евро на счет TKMF [DATE] Также подтвержда…"
click at [362, 330] on textarea "Kinnitame laekumist TKMF-i kontole [DATE] summas 392,74 eur. Ühtlasi kinnitame,…" at bounding box center [345, 332] width 376 height 18
click at [364, 336] on textarea "Kinnitame laekumist TKMF-i kontole [DATE] summas 392,74 eur. Ühtlasi kinnitame,…" at bounding box center [345, 332] width 376 height 18
type textarea "Kinnitame laekumist TKMF-i kontole [DATE] summas 392,74 eur. Ühtlasi kinnitame,…"
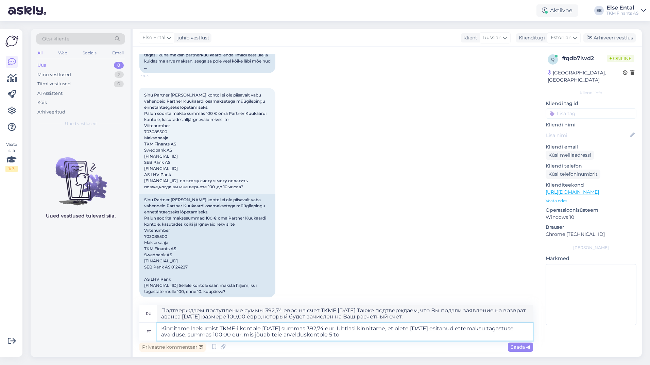
type textarea "Подтверждаем поступление суммы 392,74 евро на счет TKMF [DATE] . Также подтверж…"
type textarea "Kinnitame laekumist TKMF-i kontole [DATE] summas 392,74 eur. Ühtlasi kinnitame,…"
type textarea "Подтверждаем поступление суммы 392,74 EUR на счет TKMF [DATE] . Также подтвержд…"
type textarea "Kinnitame laekumist TKMF-i kontole [DATE] summas 392,74 eur. Ühtlasi kinnitame,…"
type textarea "Подтверждаем поступление 392,74 евро на счёт TKMF [DATE] Также подтверждаем, чт…"
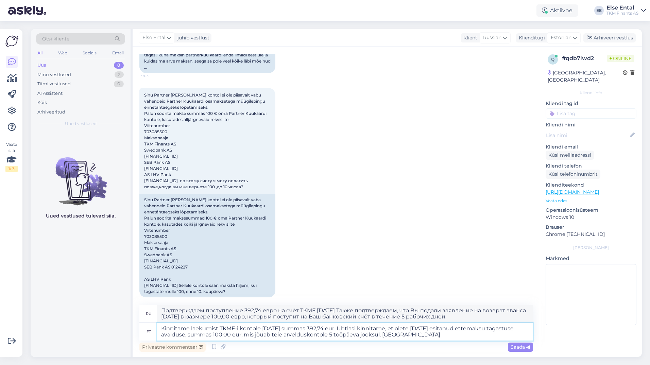
type textarea "Kinnitame laekumist TKMF-i kontole [DATE] summas 392,74 eur. Ühtlasi kinnitame,…"
type textarea "Подтверждаем поступление суммы в размере 392,74 евро на счёт TKMF [DATE] . Такж…"
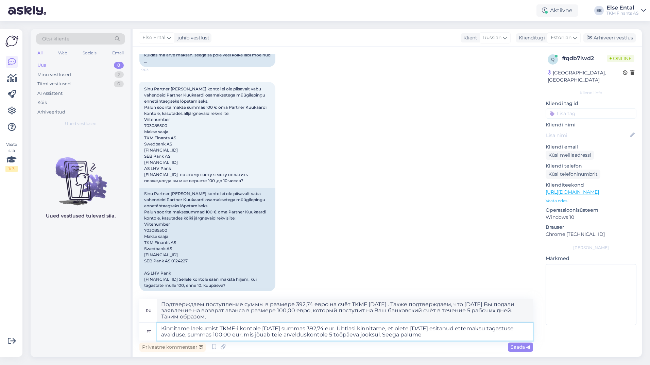
type textarea "Kinnitame laekumist TKMF-i kontole [DATE] summas 392,74 eur. Ühtlasi kinnitame,…"
type textarea "Подтверждаем поступление суммы в размере 392,74 евро на счёт TKMF [DATE] . Такж…"
type textarea "Kinnitame laekumist TKMF-i kontole [DATE] summas 392,74 eur. Ühtlasi kinnitame,…"
type textarea "Подтверждаем поступление суммы в размере 392,74 евро на счёт TKMF [DATE] . Такж…"
type textarea "Kinnitame laekumist TKMF-i kontole [DATE] summas 392,74 eur. Ühtlasi kinnitame,…"
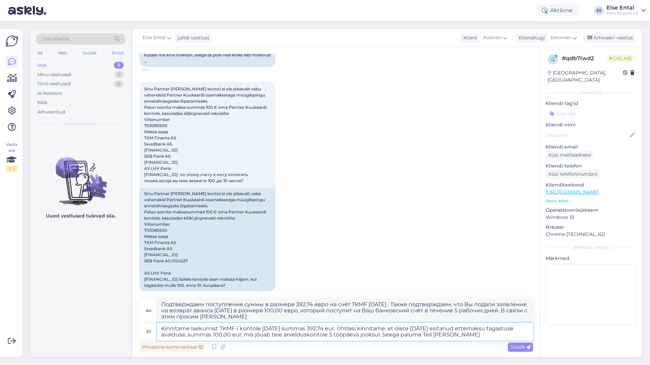
type textarea "Подтверждаем поступление суммы в размере 392,74 евро на счёт TKMF [DATE] . Такж…"
type textarea "Kinnitame laekumist TKMF-i kontole [DATE] summas 392,74 eur. Ühtlasi kinnitame,…"
type textarea "Подтверждаем поступление суммы 392,74 евро на счёт TKMF [DATE] . Также подтверж…"
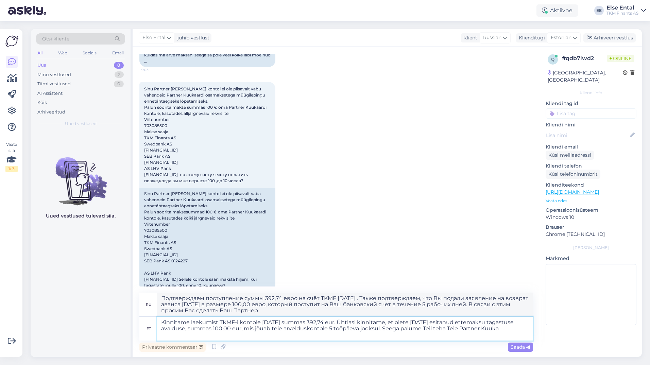
scroll to position [1212, 0]
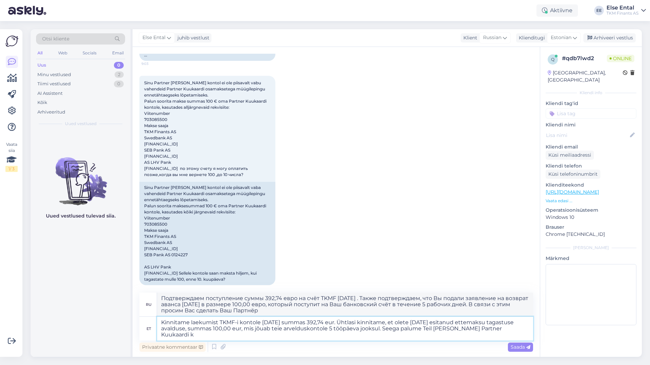
type textarea "Kinnitame laekumist TKMF-i kontole [DATE] summas 392,74 eur. Ühtlasi kinnitame,…"
type textarea "Подтверждаем поступление 392,74 евро на счёт TKMF [DATE] . Также подтверждаем, …"
type textarea "Kinnitame laekumist TKMF-i kontole [DATE] summas 392,74 eur. Ühtlasi kinnitame,…"
type textarea "Подтверждаем поступление 392,74 евро на счёт TKMF [DATE] . Также подтверждаем, …"
type textarea "Kinnitame laekumist TKMF-i kontole [DATE] summas 392,74 eur. Ühtlasi kinnitame,…"
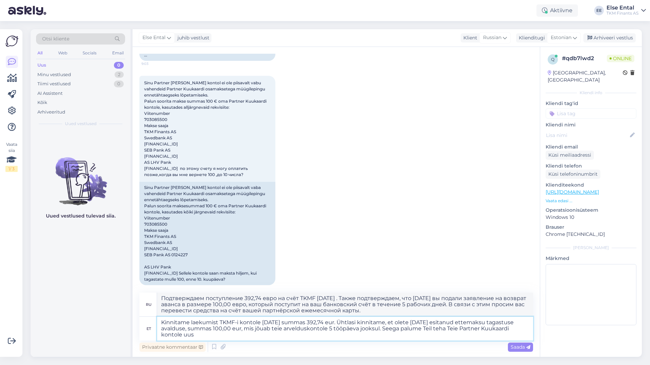
type textarea "Подтверждаем поступление 392,74 евро на счёт TKMF [DATE] . Также подтверждаем, …"
type textarea "Kinnitame laekumist TKMF-i kontole [DATE] summas 392,74 eur. Ühtlasi kinnitame,…"
type textarea "Подтверждаем поступление на счёт TKMF [DATE] суммы 392,74 евро. Также подтвержд…"
type textarea "Kinnitame laekumist TKMF-i kontole [DATE] summas 392,74 eur. Ühtlasi kinnitame,…"
type textarea "Подтверждаем поступление на счёт TKMF [DATE] в размере 392,74 евро. Также подтв…"
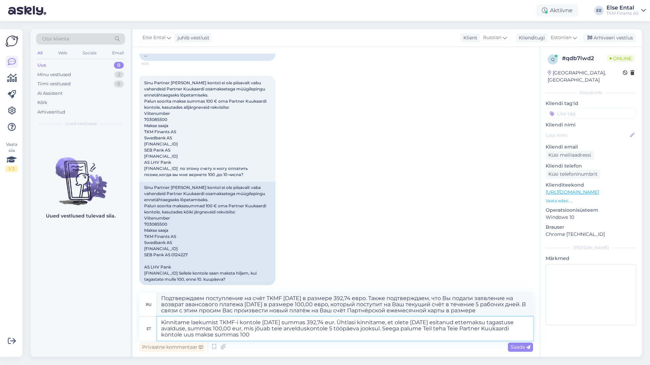
type textarea "Kinnitame laekumist TKMF-i kontole [DATE] summas 392,74 eur. Ühtlasi kinnitame,…"
type textarea "Подтверждаем поступление 392,74 евро на счёт TKMF [DATE] . Также подтверждаем, …"
type textarea "Kinnitame laekumist TKMF-i kontole [DATE] summas 392,74 eur. Ühtlasi kinnitame,…"
type textarea "Подтверждаем поступление 392,74 евро на счёт TKMF [DATE] . Также подтверждаем, …"
type textarea "Kinnitame laekumist TKMF-i kontole [DATE] summas 392,74 eur. Ühtlasi kinnitame,…"
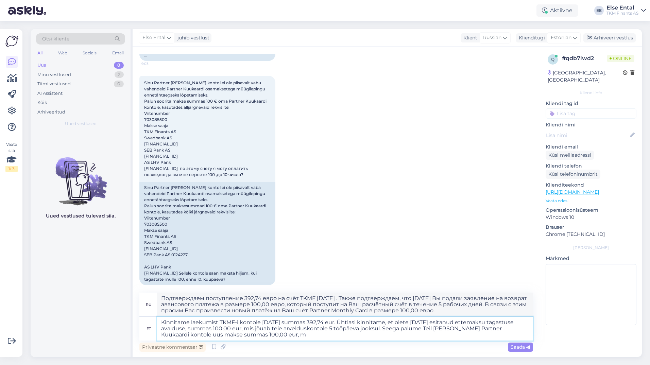
type textarea "Подтверждаем поступление 392,74 евро на счёт TKMF [DATE] . Также подтверждаем, …"
type textarea "Kinnitame laekumist TKMF-i kontole [DATE] summas 392,74 eur. Ühtlasi kinnitame,…"
type textarea "Подтверждаем поступление 392,74 евро на счёт TKMF [DATE] . Также подтверждаем, …"
type textarea "Kinnitame laekumist TKMF-i kontole [DATE] summas 392,74 eur. Ühtlasi kinnitame,…"
type textarea "Подтверждаем поступление 392,74 евро на счёт TKMF [DATE] . Также подтверждаем, …"
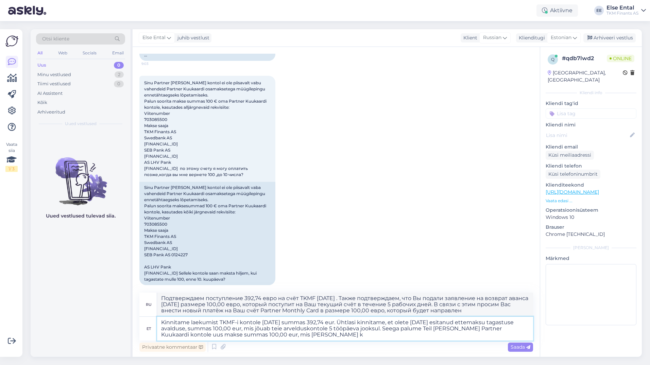
type textarea "Kinnitame laekumist TKMF-i kontole [DATE] summas 392,74 eur. Ühtlasi kinnitame,…"
type textarea "Подтверждаем поступление 392,74 евро на счёт TKMF [DATE] . Также подтверждаем, …"
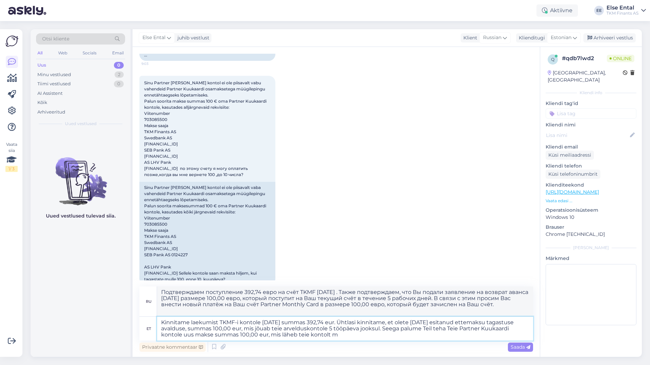
type textarea "Kinnitame laekumist TKMF-i kontole [DATE] summas 392,74 eur. Ühtlasi kinnitame,…"
type textarea "Подтверждаем поступление 392,74 евро на счёт TKMF [DATE] . Также подтверждаем, …"
type textarea "Kinnitame laekumist TKMF-i kontole [DATE] summas 392,74 eur. Ühtlasi kinnitame,…"
type textarea "Подтверждаем поступление 392,74 евро на счёт TKMF [DATE] . Также подтверждаем, …"
type textarea "Kinnitame laekumist TKMF-i kontole [DATE] summas 392,74 eur. Ühtlasi kinnitame,…"
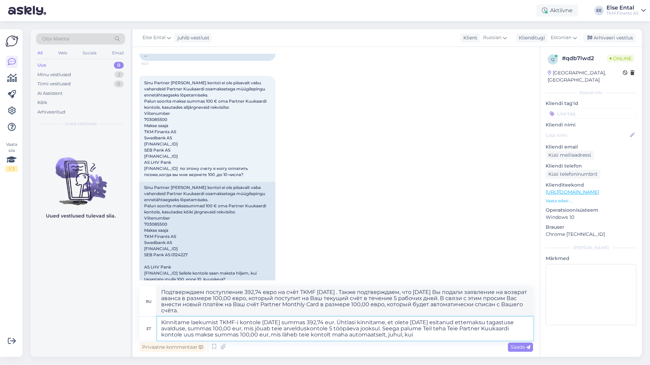
type textarea "Подтверждаем поступление 392,74 евро на счёт TKMF [DATE] . Также подтверждаем, …"
type textarea "Kinnitame laekumist TKMF-i kontole [DATE] summas 392,74 eur. Ühtlasi kinnitame,…"
type textarea "Подтверждаем поступление 392,74 евро на счёт TKMF [DATE] . Также подтверждаем, …"
type textarea "Kinnitame laekumist TKMF-i kontole [DATE] summas 392,74 eur. Ühtlasi kinnitame,…"
type textarea "Подтверждаем поступление 392,74 евро на счёт TKMF [DATE] . Также подтверждаем, …"
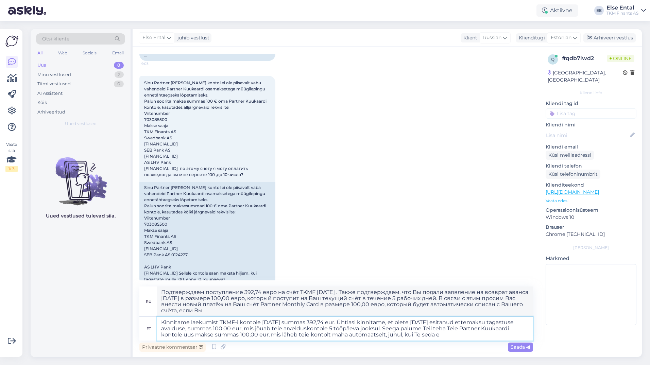
type textarea "Kinnitame laekumist TKMF-i kontole [DATE] summas 392,74 eur. Ühtlasi kinnitame,…"
type textarea "Подтверждаем поступление 392,74 евро на счёт TKMF [DATE] . Также подтверждаем, …"
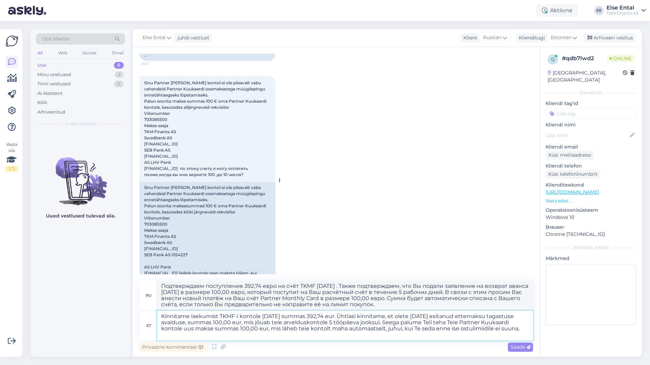
scroll to position [1224, 0]
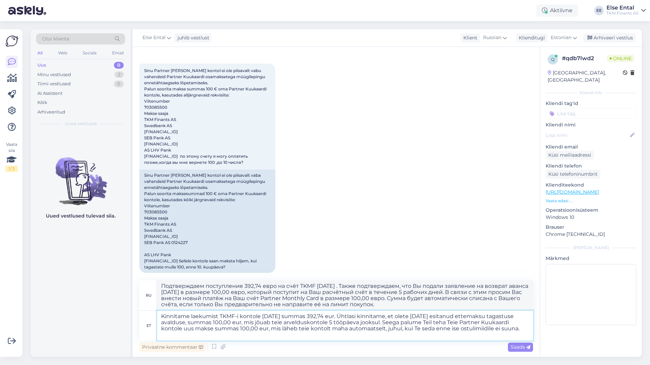
click at [240, 337] on textarea "Kinnitame laekumist TKMF-i kontole [DATE] summas 392,74 eur. Ühtlasi kinnitame,…" at bounding box center [345, 326] width 376 height 30
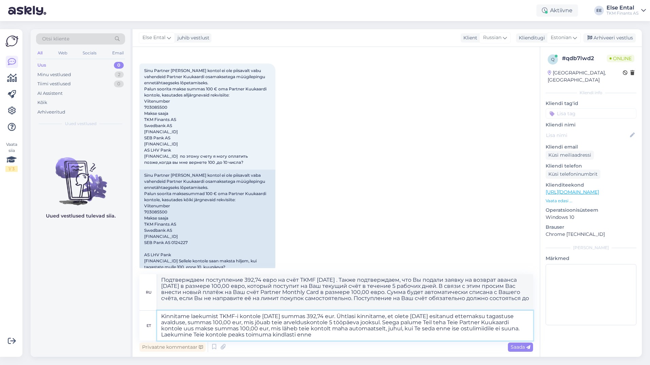
click at [180, 334] on textarea "Kinnitame laekumist TKMF-i kontole [DATE] summas 392,74 eur. Ühtlasi kinnitame,…" at bounding box center [345, 326] width 376 height 30
drag, startPoint x: 227, startPoint y: 337, endPoint x: 224, endPoint y: 335, distance: 3.8
click at [224, 335] on textarea "Kinnitame laekumist TKMF-i kontole [DATE] summas 392,74 eur. Ühtlasi kinnitame,…" at bounding box center [345, 326] width 376 height 30
click at [376, 334] on textarea "Kinnitame laekumist TKMF-i kontole [DATE] summas 392,74 eur. Ühtlasi kinnitame,…" at bounding box center [345, 326] width 376 height 30
drag, startPoint x: 380, startPoint y: 334, endPoint x: 289, endPoint y: 337, distance: 91.5
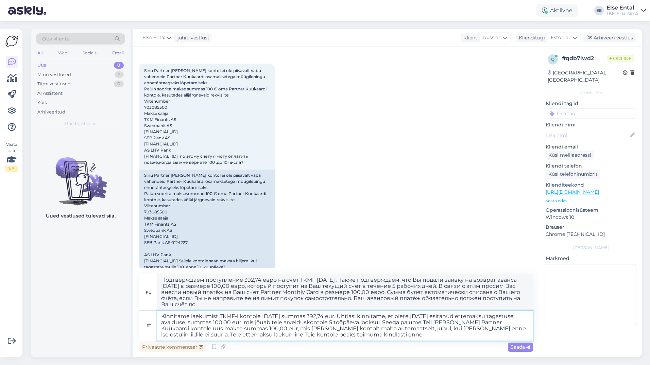
click at [289, 337] on textarea "Kinnitame laekumist TKMF-i kontole [DATE] summas 392,74 eur. Ühtlasi kinnitame,…" at bounding box center [345, 326] width 376 height 30
drag, startPoint x: 357, startPoint y: 340, endPoint x: 180, endPoint y: 341, distance: 177.1
click at [180, 341] on div "ru Подтверждаем поступление 392,74 евро на счёт TKMF [DATE] . Также подтверждае…" at bounding box center [336, 313] width 394 height 79
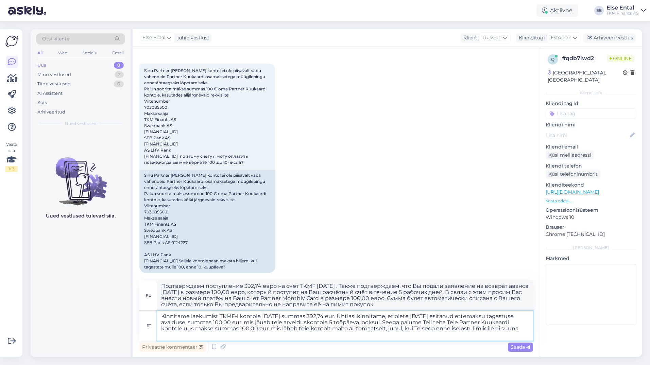
click at [461, 322] on textarea "Kinnitame laekumist TKMF-i kontole [DATE] summas 392,74 eur. Ühtlasi kinnitame,…" at bounding box center [345, 326] width 376 height 30
click at [458, 321] on textarea "Kinnitame laekumist TKMF-i kontole [DATE] summas 392,74 eur. Ühtlasi kinnitame,…" at bounding box center [345, 326] width 376 height 30
click at [460, 322] on textarea "Kinnitame laekumist TKMF-i kontole [DATE] summas 392,74 eur. Ühtlasi kinnitame,…" at bounding box center [345, 326] width 376 height 30
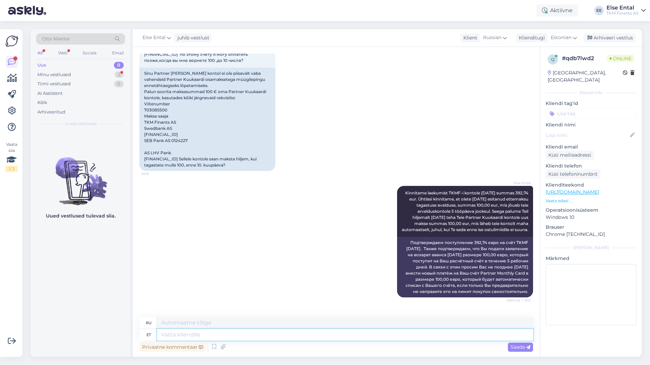
scroll to position [1373, 0]
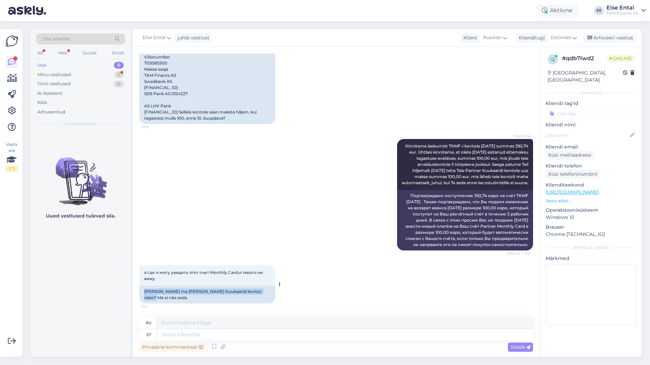
drag, startPoint x: 261, startPoint y: 298, endPoint x: 144, endPoint y: 301, distance: 117.6
click at [144, 301] on div "[PERSON_NAME] ma [PERSON_NAME] Kuukaardi kontot näen? Ma ei näe seda." at bounding box center [207, 295] width 136 height 18
copy div "[PERSON_NAME] ma [PERSON_NAME] Kuukaardi kontot näen? Ma ei näe seda."
click at [77, 285] on div "Uued vestlused tulevad siia." at bounding box center [81, 244] width 100 height 226
click at [208, 332] on textarea at bounding box center [345, 335] width 376 height 12
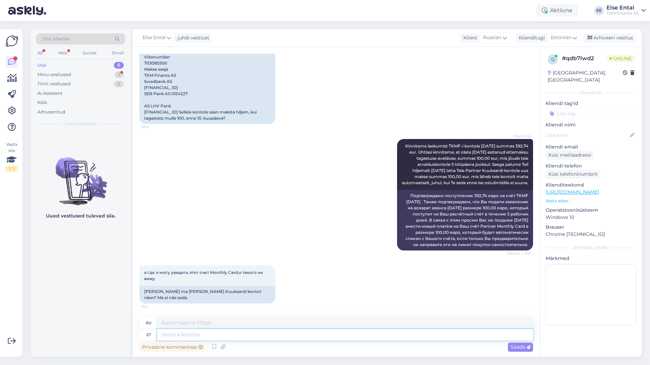
click at [201, 337] on textarea at bounding box center [345, 335] width 376 height 12
click at [202, 333] on textarea at bounding box center [345, 335] width 376 height 12
click at [346, 334] on textarea "Kuukaardi konto on nähtav Partnerkaardi iseteeninduskeskkonnas" at bounding box center [345, 335] width 376 height 12
click at [346, 335] on textarea "Kuukaardi konto on nähtav Partnerkaardi iseteeninduskeskkonnas" at bounding box center [345, 335] width 376 height 12
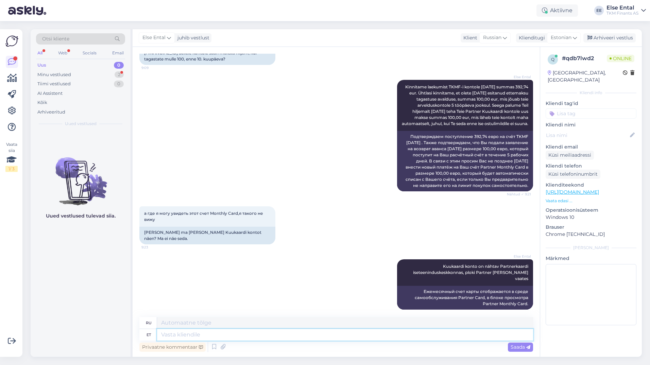
scroll to position [1473, 0]
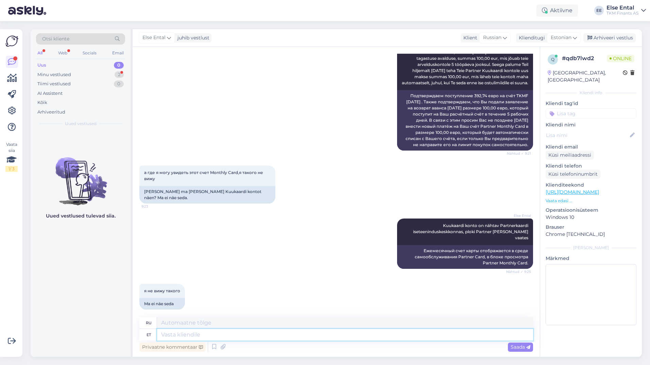
click at [215, 336] on textarea at bounding box center [345, 335] width 376 height 12
click at [265, 342] on div "Privaatne kommentaar Saada" at bounding box center [336, 347] width 394 height 13
click at [258, 339] on textarea at bounding box center [345, 335] width 376 height 12
click at [228, 336] on textarea at bounding box center [345, 335] width 376 height 12
click at [235, 330] on textarea at bounding box center [345, 335] width 376 height 12
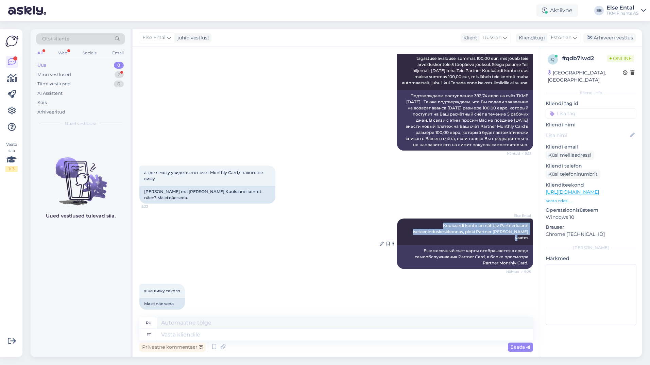
drag, startPoint x: 435, startPoint y: 227, endPoint x: 524, endPoint y: 232, distance: 89.5
click at [524, 232] on div "Else Ental Kuukaardi konto on nähtav Partnerkaardi iseteeninduskeskkonnas, plok…" at bounding box center [465, 232] width 136 height 27
click at [228, 332] on textarea at bounding box center [345, 335] width 376 height 12
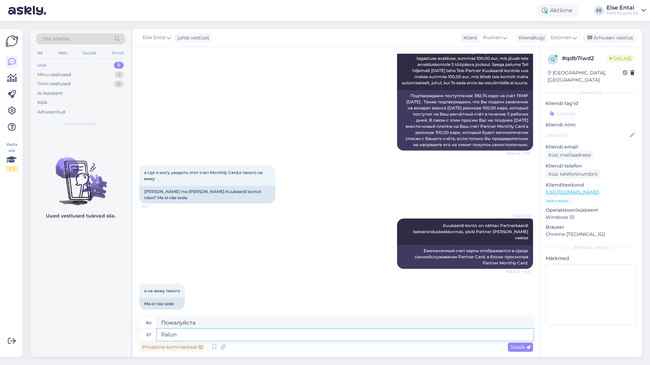
click at [196, 335] on textarea "Palun" at bounding box center [345, 335] width 376 height 12
click at [243, 334] on textarea "Palun logige [PERSON_NAME]" at bounding box center [345, 335] width 376 height 12
paste textarea "[DOMAIN_NAME]"
click at [194, 335] on textarea "Palun logige sisse lehel [DOMAIN_NAME]," at bounding box center [345, 335] width 376 height 12
click at [315, 338] on textarea "Palun logige sisse lehel [DOMAIN_NAME]," at bounding box center [345, 335] width 376 height 12
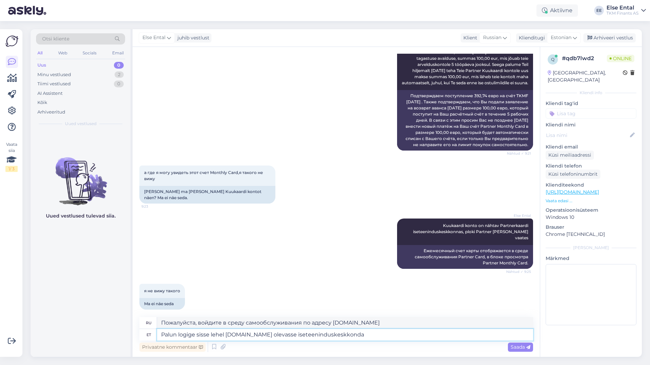
click at [294, 337] on textarea "Palun logige sisse lehel [DOMAIN_NAME] olevasse iseteeninduskeskkonda" at bounding box center [345, 335] width 376 height 12
drag, startPoint x: 282, startPoint y: 335, endPoint x: 227, endPoint y: 336, distance: 55.1
click at [227, 336] on textarea "Palun logige sisse lehel [DOMAIN_NAME] leitavasse iseteeninduskeskkonda" at bounding box center [345, 335] width 376 height 12
click at [392, 336] on textarea "Palun logige sisse lehel [DOMAIN_NAME] leitavasse iseteeninduskeskkonda" at bounding box center [345, 335] width 376 height 12
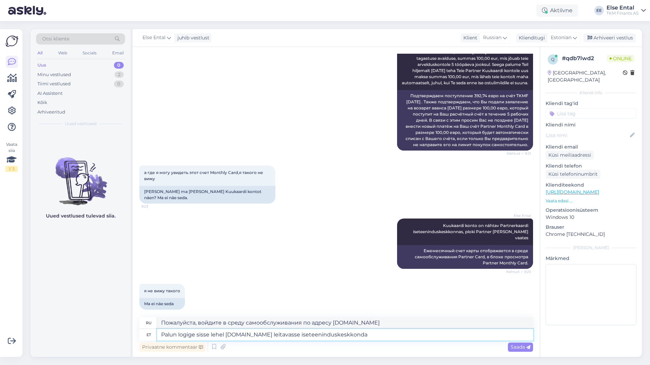
click at [392, 336] on textarea "Palun logige sisse lehel [DOMAIN_NAME] leitavasse iseteeninduskeskkonda" at bounding box center [345, 335] width 376 height 12
click at [483, 335] on textarea "Palun logige sisse lehel [DOMAIN_NAME] leitavasse iseteeninduskeskkonda [PERSON…" at bounding box center [345, 335] width 376 height 12
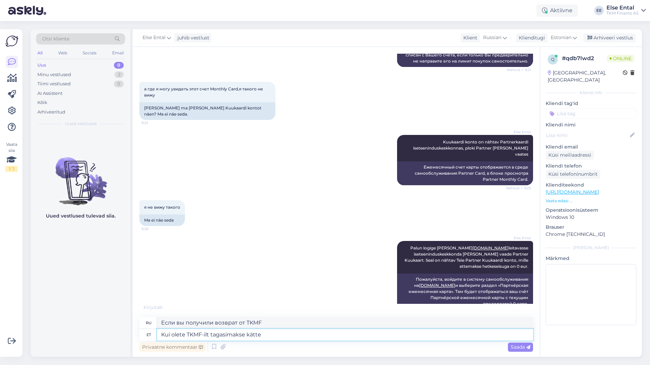
scroll to position [1564, 0]
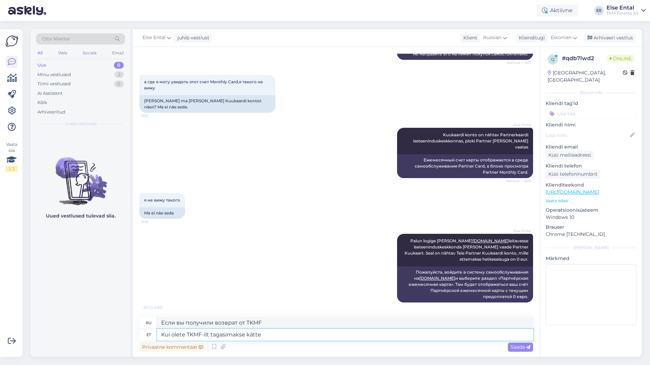
drag, startPoint x: 273, startPoint y: 336, endPoint x: 137, endPoint y: 336, distance: 135.6
click at [137, 336] on div "Vestlus algas [DATE] 703085500 12:23 703085500 AI Assistent Hello, I am routing…" at bounding box center [336, 202] width 407 height 310
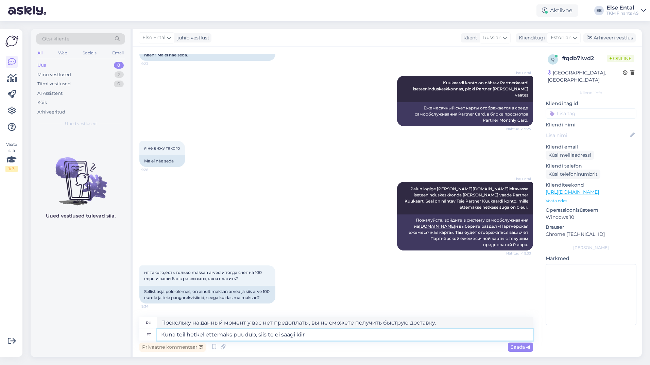
drag, startPoint x: 323, startPoint y: 339, endPoint x: 149, endPoint y: 330, distance: 174.6
click at [149, 330] on div "et Kuna teil hetkel ettemaks puudub, siis te ei saagi kiir" at bounding box center [336, 335] width 394 height 12
drag, startPoint x: 179, startPoint y: 336, endPoint x: 149, endPoint y: 336, distance: 30.9
click at [149, 336] on div "et Tehj" at bounding box center [336, 335] width 394 height 12
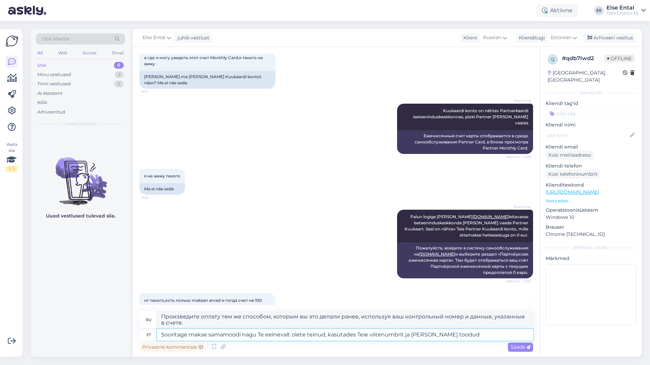
scroll to position [1622, 0]
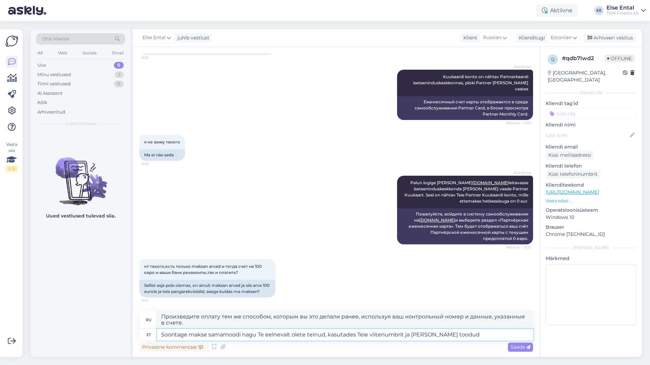
click at [451, 334] on textarea "Sooritage makse samamoodi nagu Te eelnevalt olete teinud, kasutades Teie viiten…" at bounding box center [345, 335] width 376 height 12
click at [207, 335] on textarea "Sooritage makse samamoodi nagu Te eelnevalt olete teinud, kasutades Teie viiten…" at bounding box center [345, 335] width 376 height 12
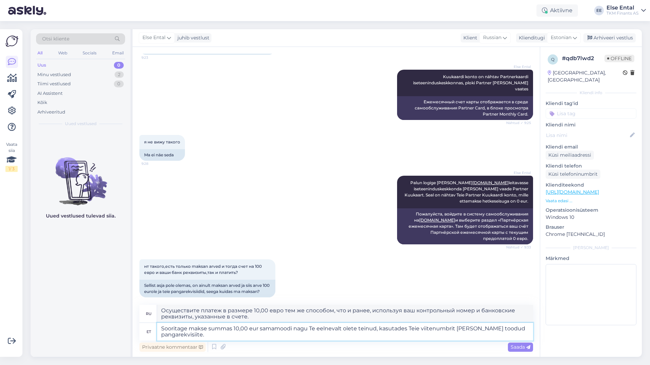
drag, startPoint x: 164, startPoint y: 328, endPoint x: 161, endPoint y: 330, distance: 3.7
click at [161, 330] on textarea "Sooritage makse summas 10,00 eur samamoodi nagu Te eelnevalt olete teinud, kasu…" at bounding box center [345, 332] width 376 height 18
click at [255, 325] on textarea "Palun sooritage makse summas 10,00 eur samamoodi nagu Te eelnevalt olete teinud…" at bounding box center [345, 332] width 376 height 18
click at [515, 348] on span "Saada" at bounding box center [521, 347] width 20 height 6
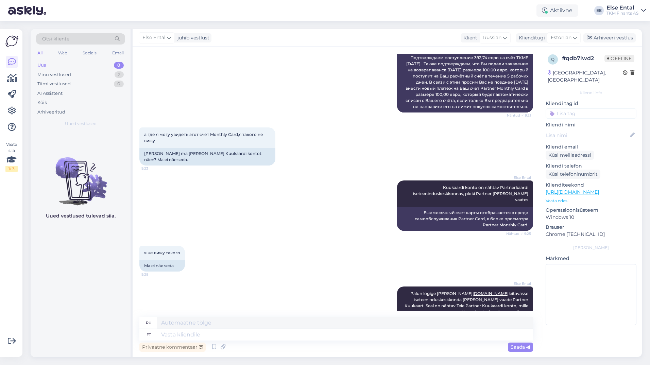
scroll to position [1477, 0]
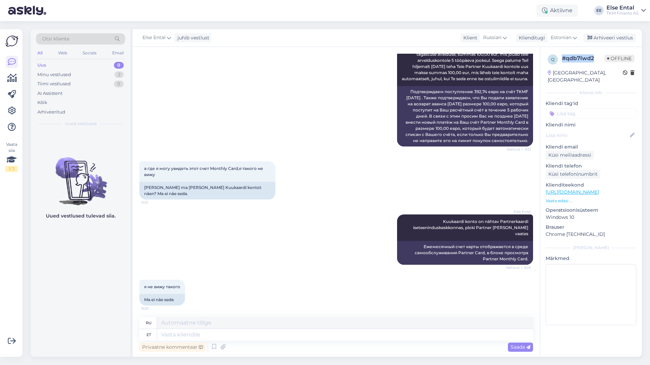
drag, startPoint x: 596, startPoint y: 58, endPoint x: 563, endPoint y: 59, distance: 32.3
click at [563, 59] on div "# qdb7lwd2" at bounding box center [583, 58] width 42 height 8
copy div "# qdb7lwd2"
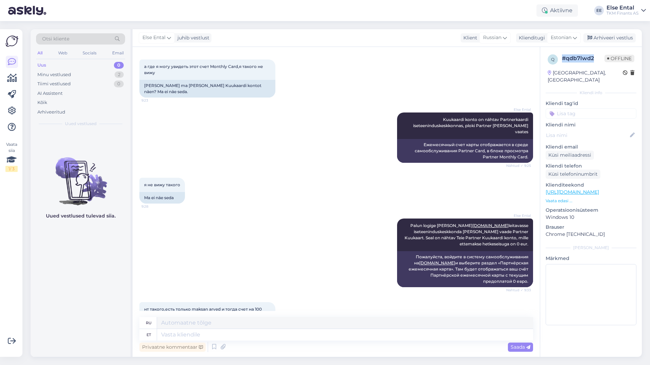
scroll to position [1681, 0]
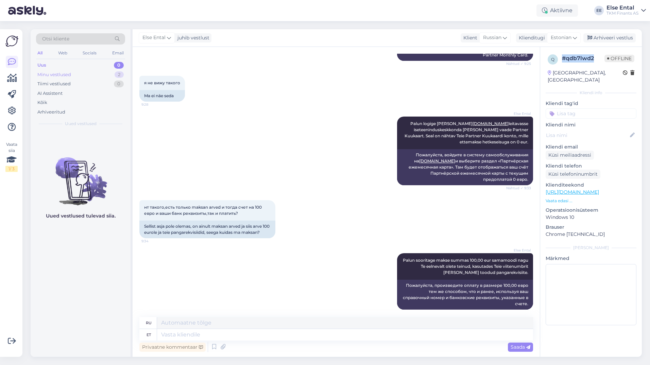
click at [54, 72] on div "Minu vestlused" at bounding box center [54, 74] width 34 height 7
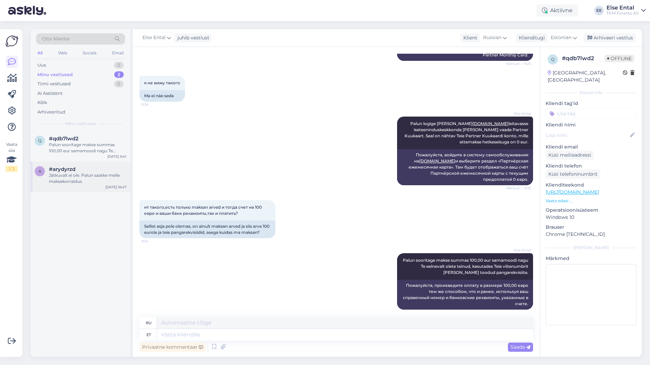
click at [63, 169] on span "#arydyrzd" at bounding box center [62, 169] width 27 height 6
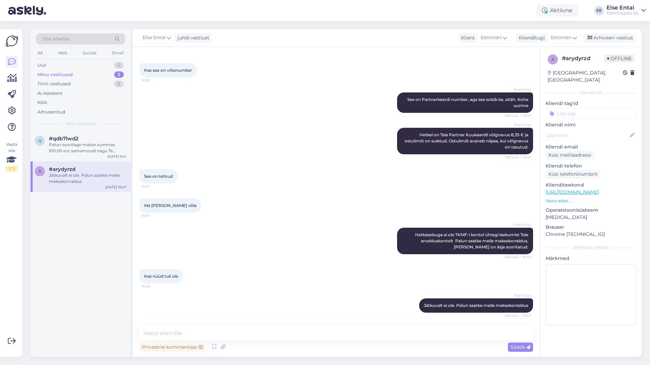
scroll to position [560, 0]
click at [607, 40] on div "Arhiveeri vestlus" at bounding box center [609, 37] width 52 height 9
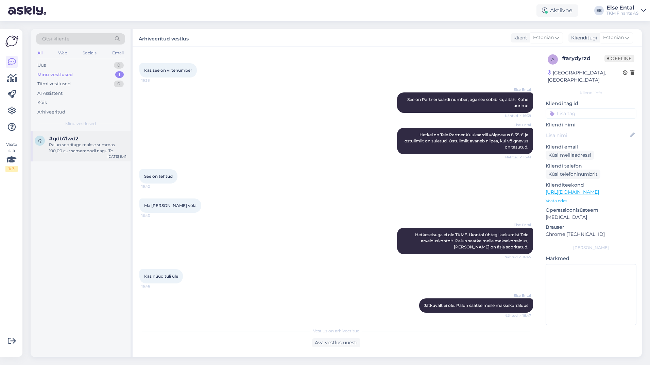
click at [69, 153] on div "Palun sooritage makse summas 100,00 eur samamoodi nagu Te eelnevalt olete teinu…" at bounding box center [88, 148] width 78 height 12
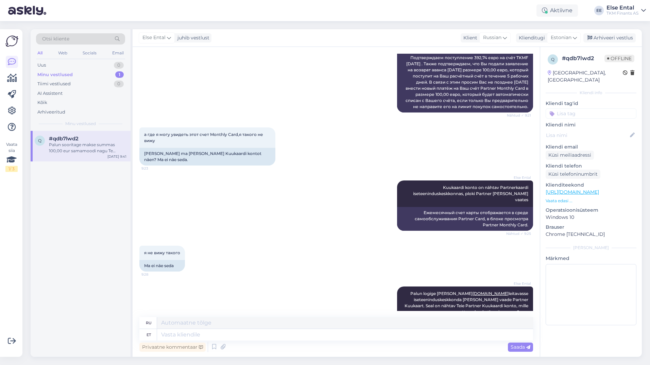
scroll to position [1681, 0]
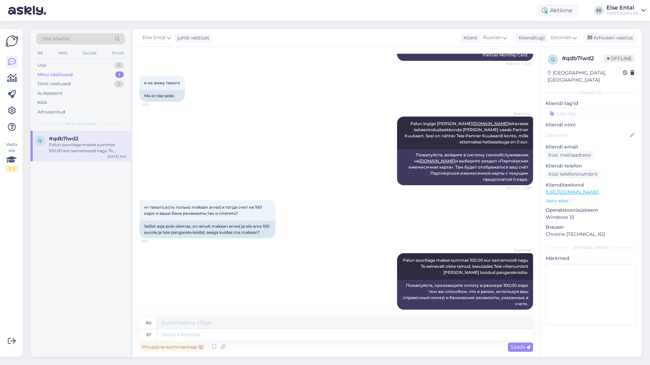
click at [330, 256] on div "Else Ental Palun sooritage makse summas 100,00 eur samamoodi nagu Te eelnevalt …" at bounding box center [336, 281] width 394 height 71
click at [551, 7] on div "Aktiivne" at bounding box center [556, 10] width 41 height 12
click at [519, 44] on button "15 minutit" at bounding box center [516, 47] width 29 height 7
click at [413, 85] on div "я не вижу такого 9:28 Ma ei näe seda" at bounding box center [336, 88] width 394 height 41
